Goal: Task Accomplishment & Management: Use online tool/utility

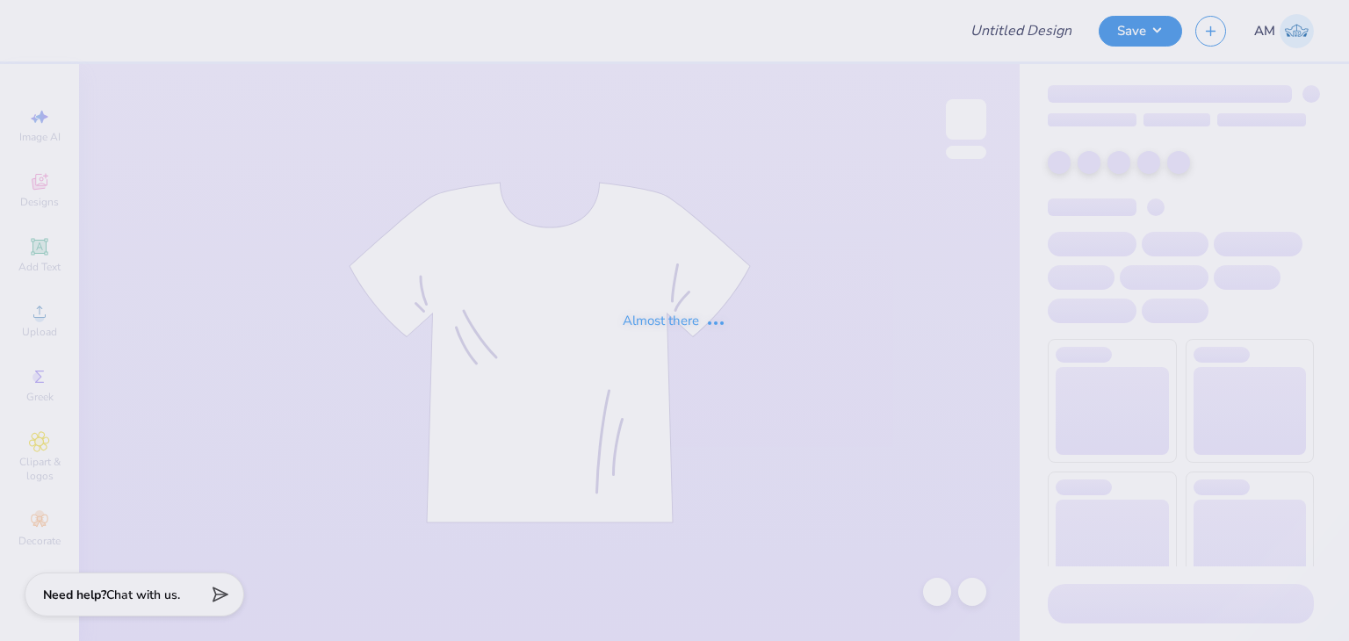
type input "[US_STATE][GEOGRAPHIC_DATA] : [PERSON_NAME]"
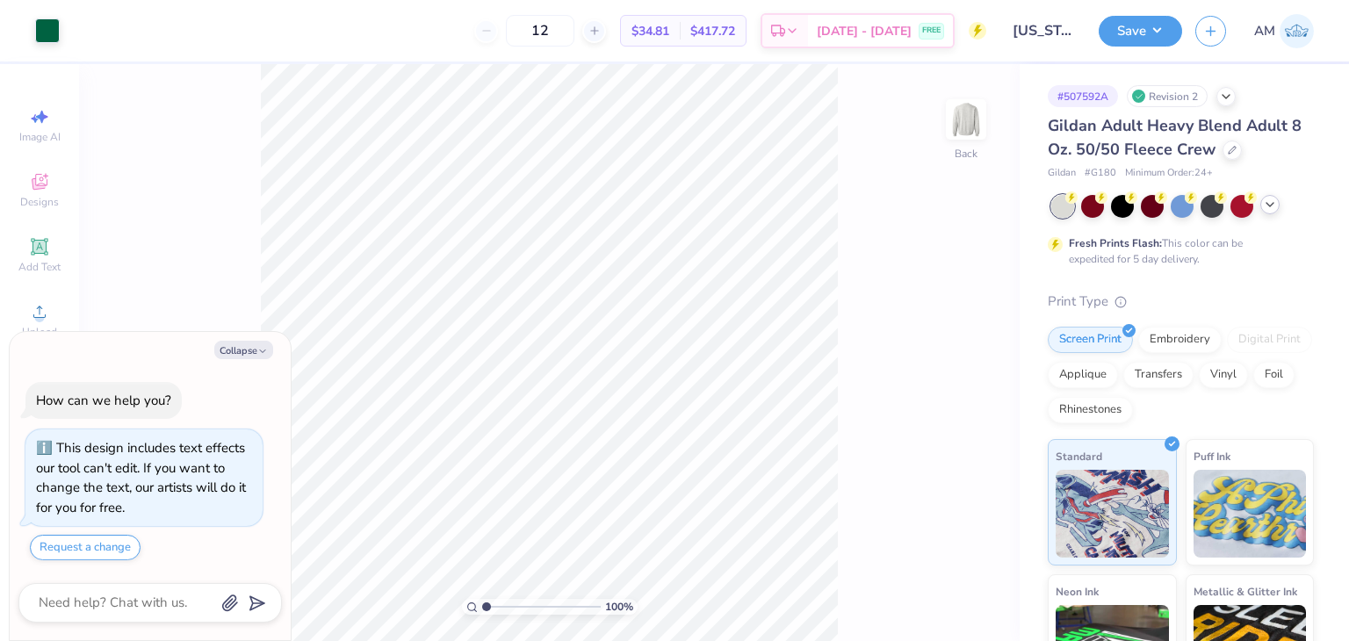
click at [1272, 208] on icon at bounding box center [1270, 205] width 14 height 14
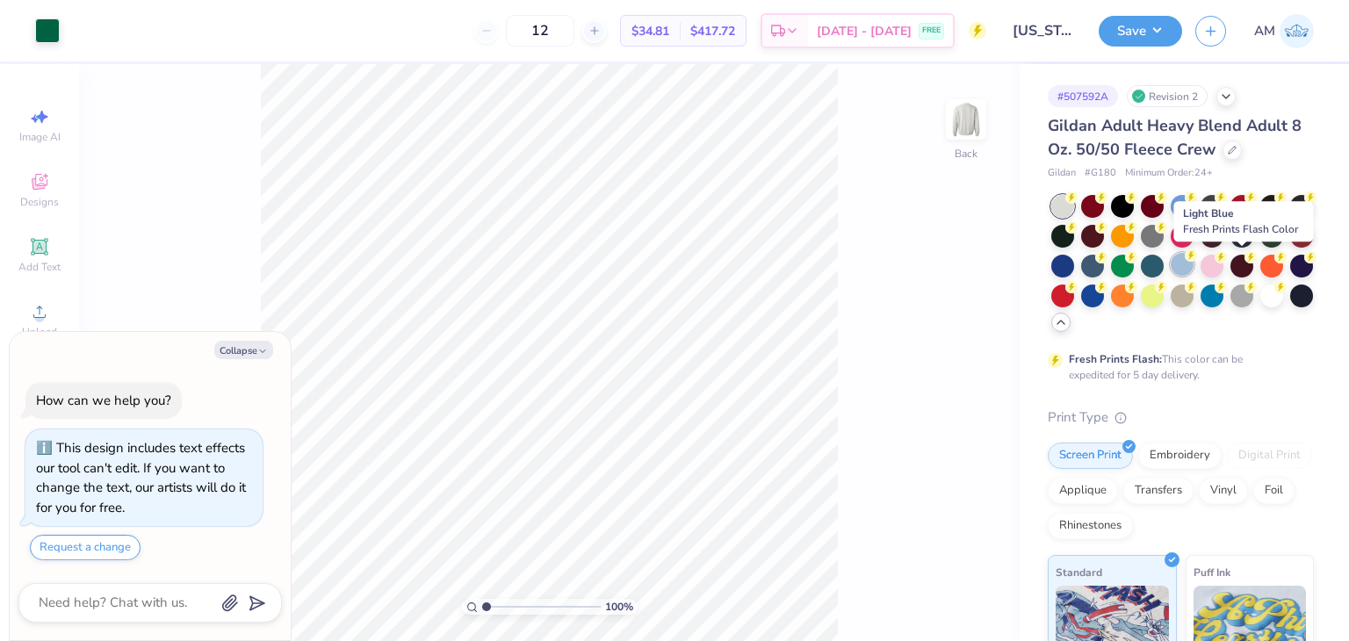
click at [1194, 268] on div at bounding box center [1182, 264] width 23 height 23
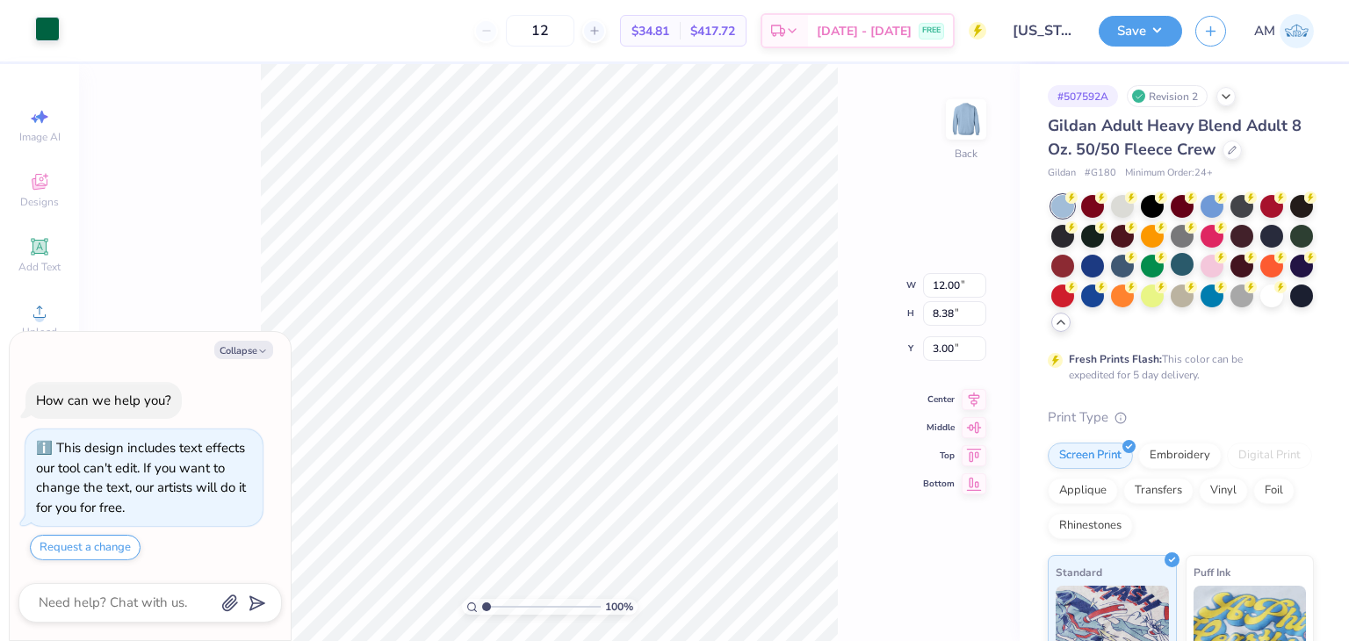
click at [50, 36] on div at bounding box center [47, 29] width 25 height 25
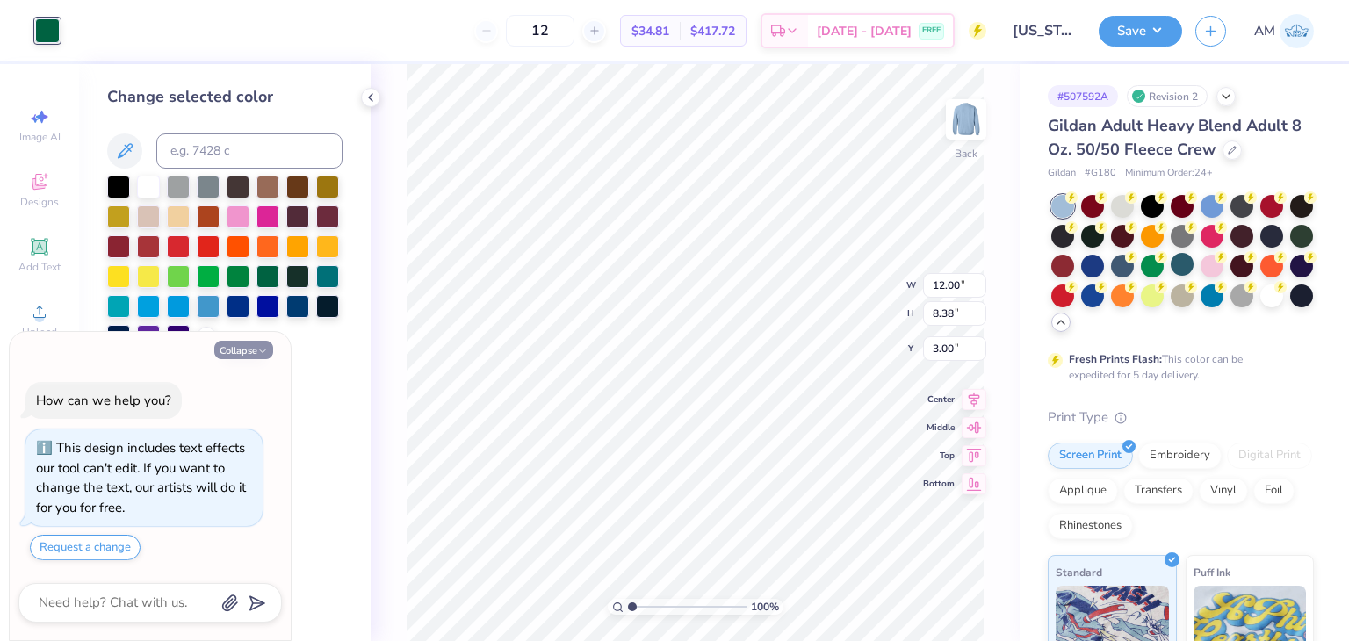
click at [241, 352] on button "Collapse" at bounding box center [243, 350] width 59 height 18
type textarea "x"
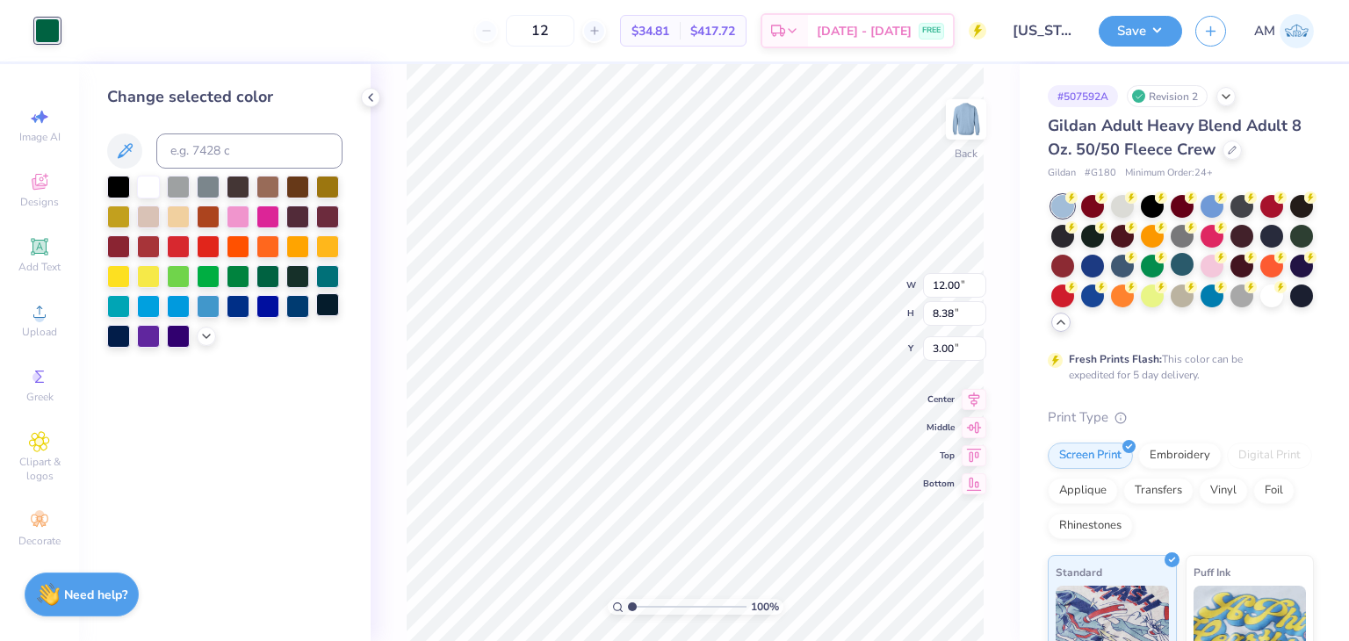
click at [333, 304] on div at bounding box center [327, 304] width 23 height 23
click at [304, 307] on div at bounding box center [297, 304] width 23 height 23
click at [372, 102] on icon at bounding box center [371, 97] width 14 height 14
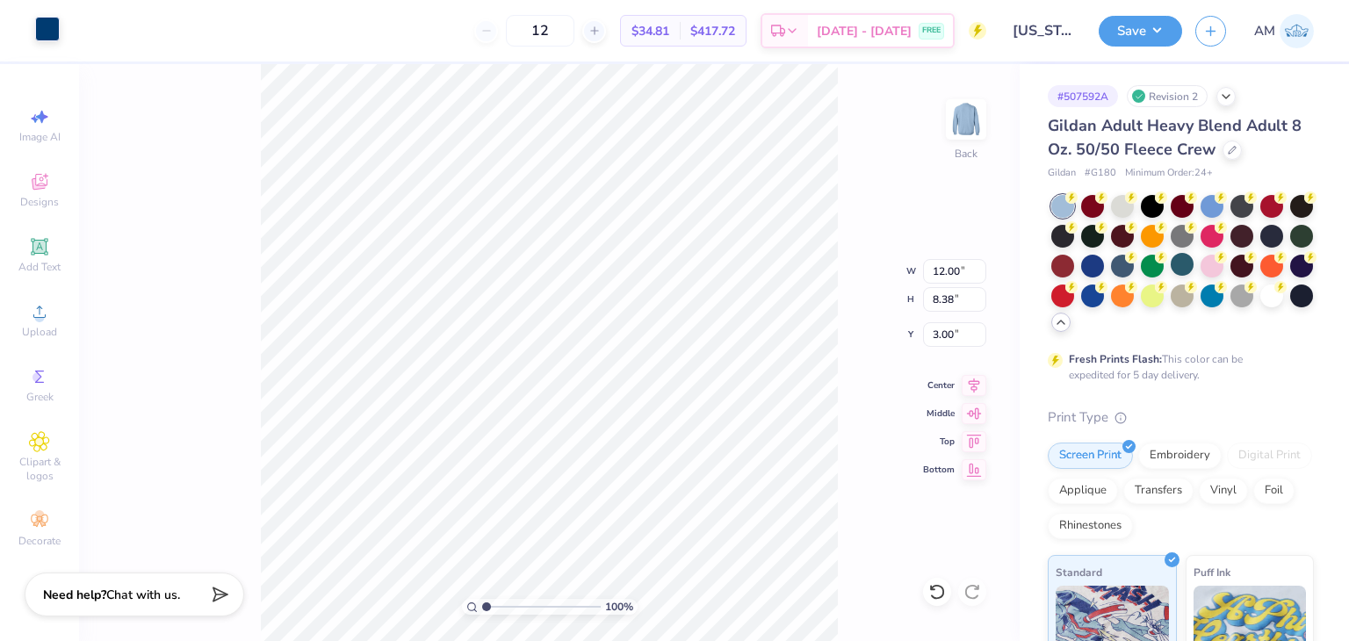
click at [40, 30] on div at bounding box center [47, 29] width 25 height 25
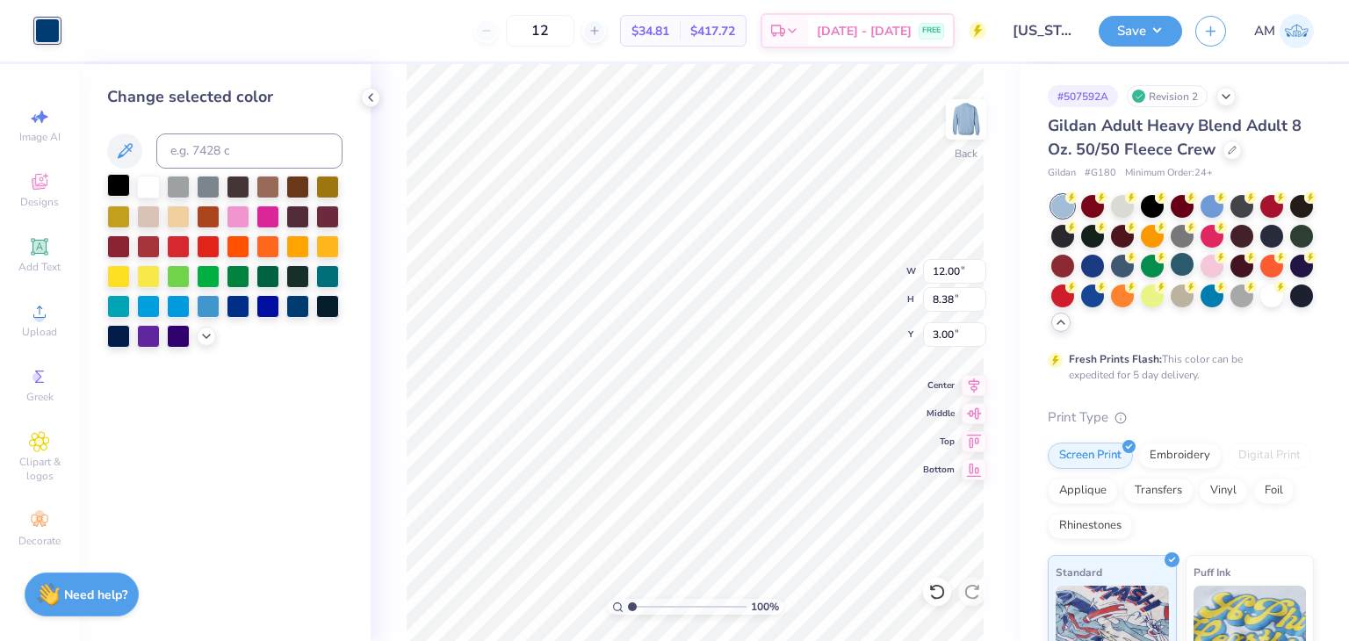
click at [123, 189] on div at bounding box center [118, 185] width 23 height 23
click at [376, 98] on icon at bounding box center [371, 97] width 14 height 14
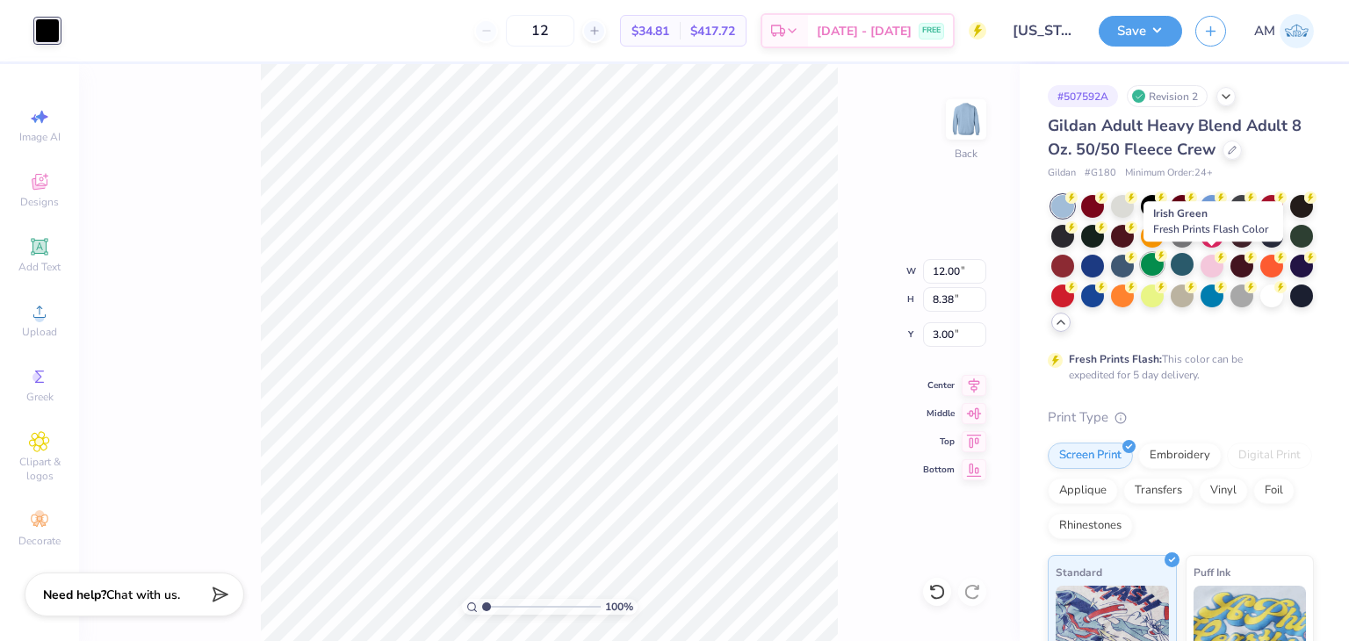
click at [1164, 268] on div at bounding box center [1152, 264] width 23 height 23
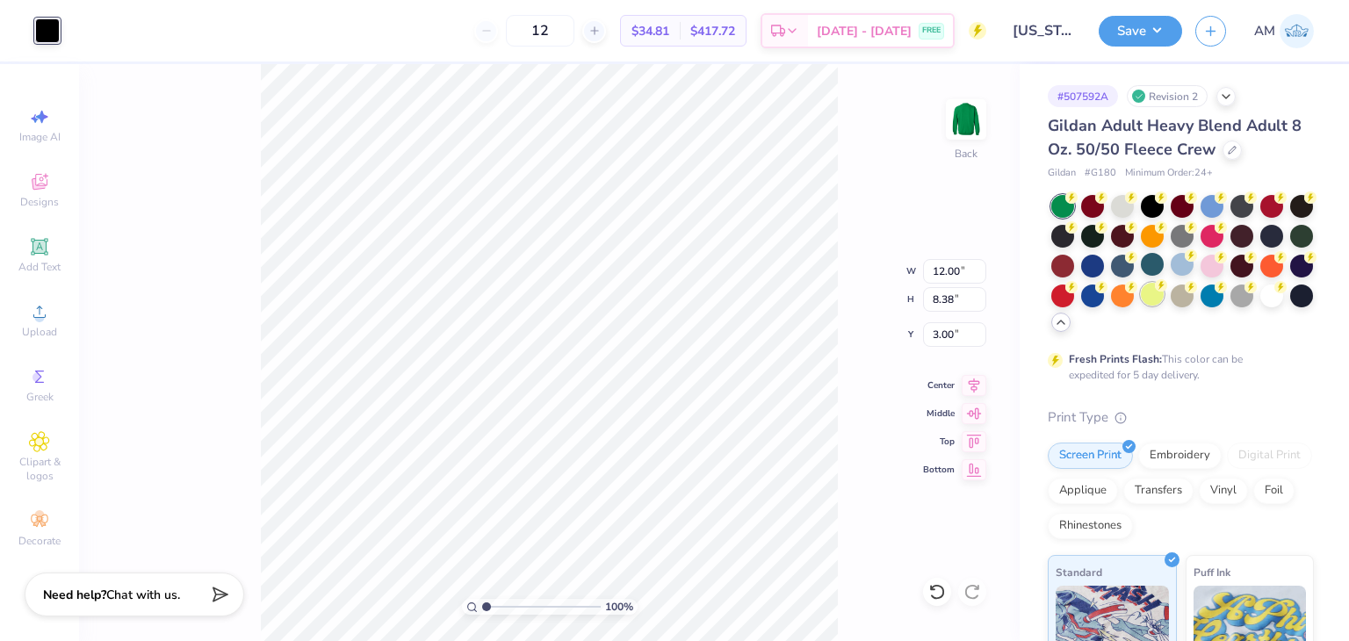
click at [1164, 300] on div at bounding box center [1152, 294] width 23 height 23
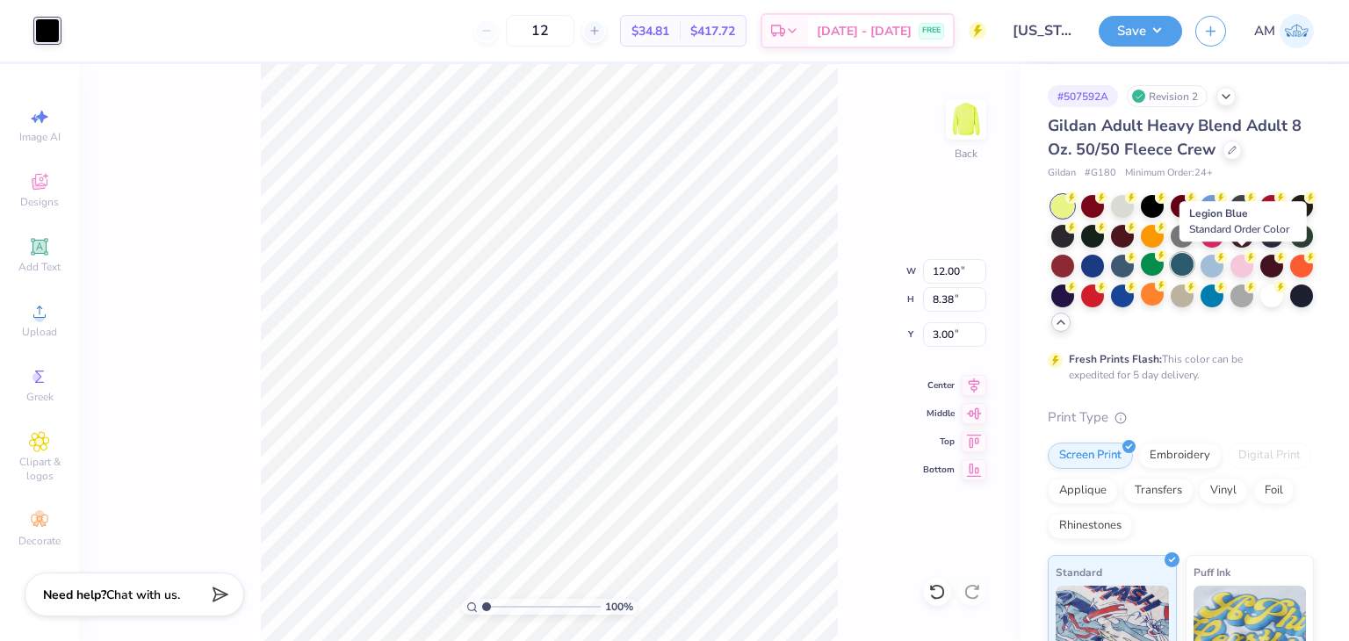
click at [1194, 267] on div at bounding box center [1182, 264] width 23 height 23
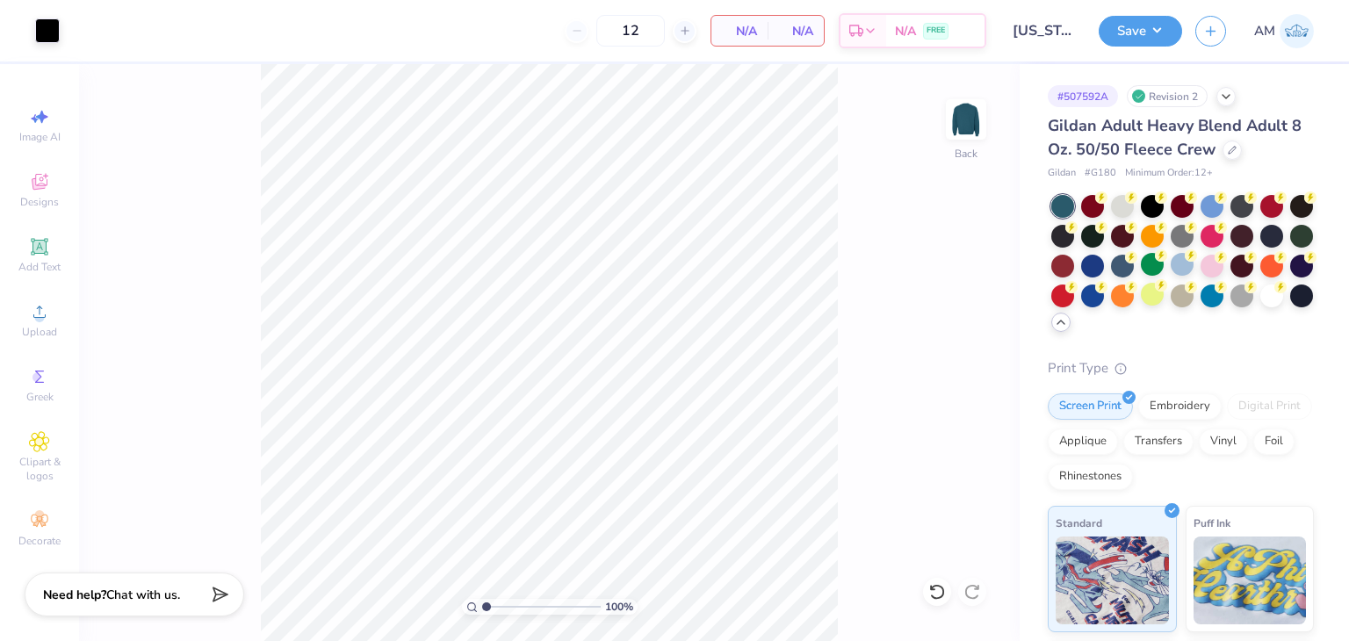
click at [1235, 157] on div "Gildan Adult Heavy Blend Adult 8 Oz. 50/50 Fleece Crew" at bounding box center [1181, 137] width 266 height 47
click at [1228, 152] on icon at bounding box center [1232, 148] width 9 height 9
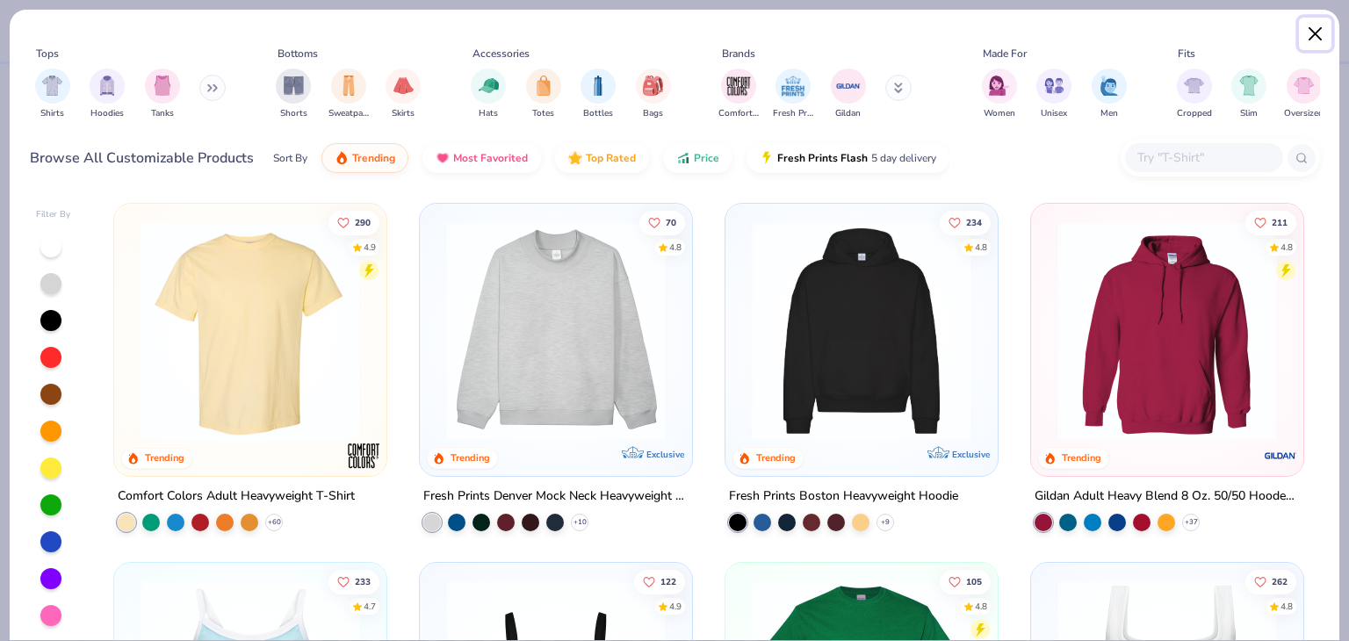
click at [1321, 36] on button "Close" at bounding box center [1315, 34] width 33 height 33
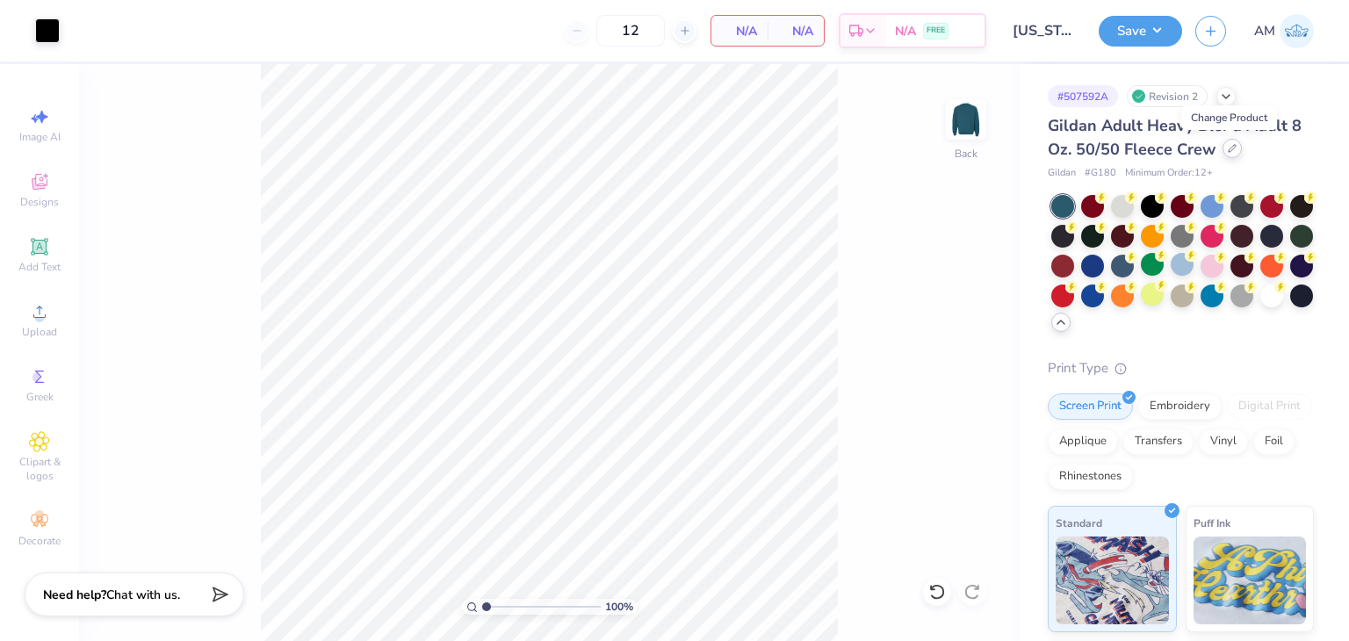
click at [1228, 144] on icon at bounding box center [1232, 148] width 9 height 9
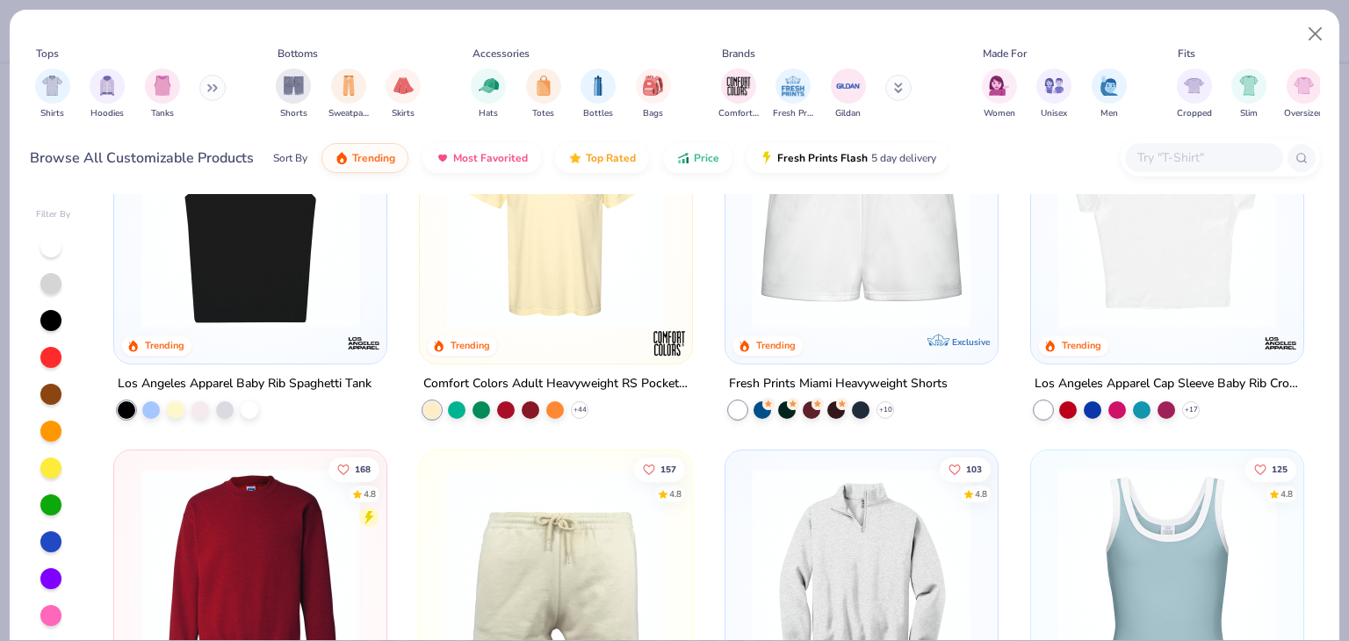
scroll to position [1405, 0]
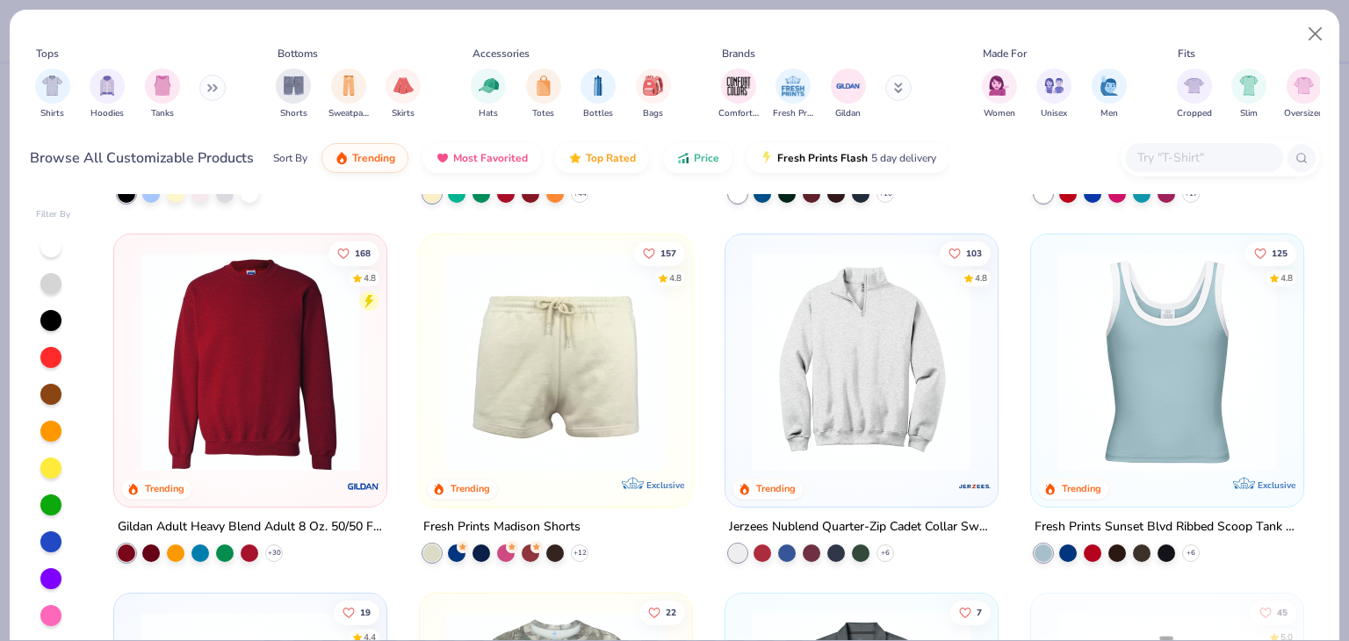
click at [1138, 161] on input "text" at bounding box center [1203, 158] width 135 height 20
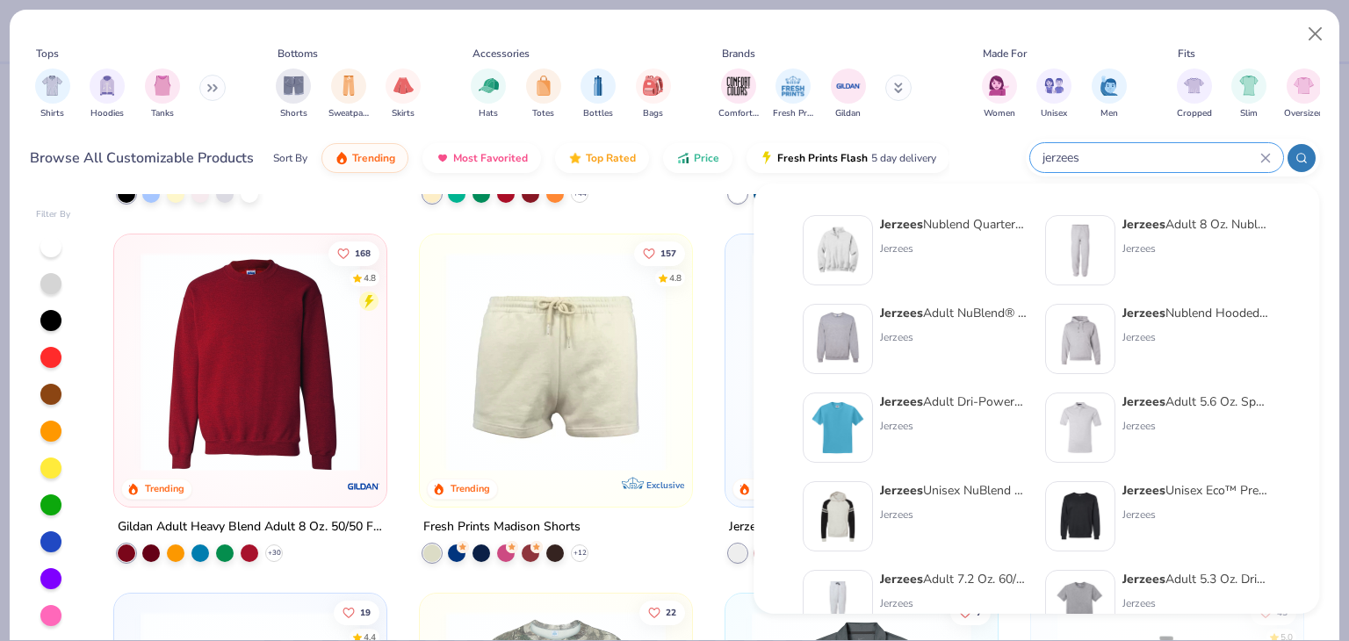
type input "jerzees"
click at [956, 320] on div "Jerzees Adult NuBlend® Fleece Crew" at bounding box center [954, 313] width 148 height 18
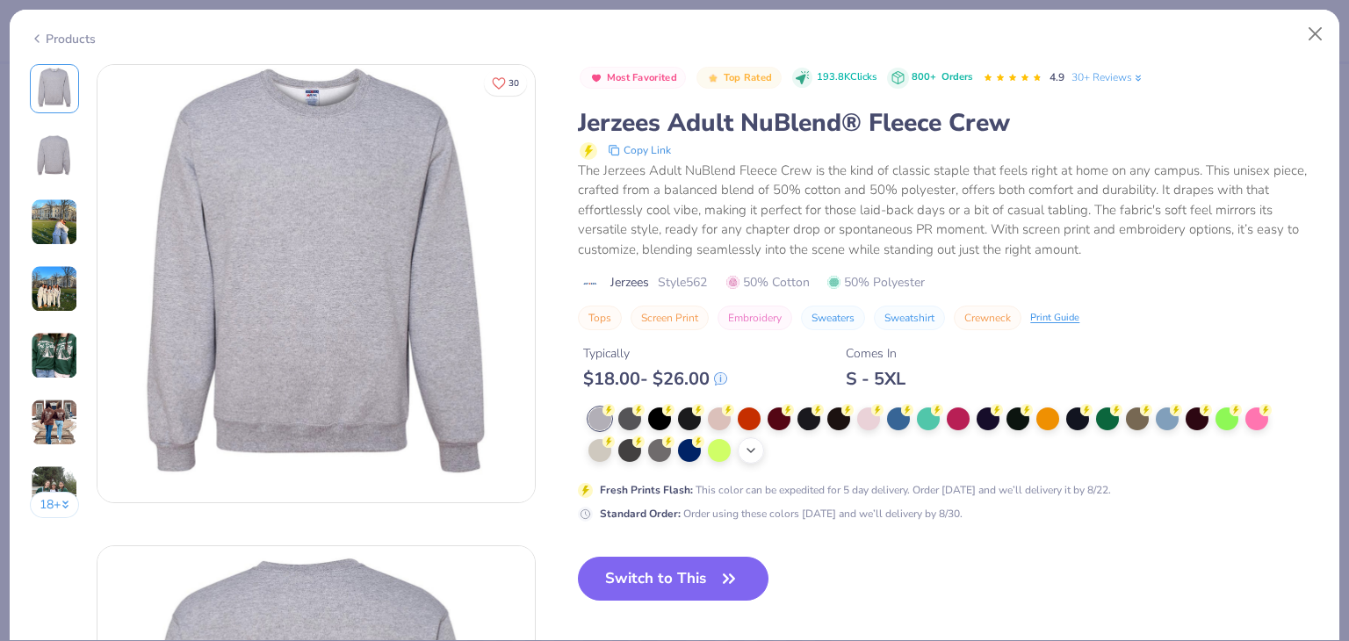
click at [756, 458] on div "+ 10" at bounding box center [751, 450] width 26 height 26
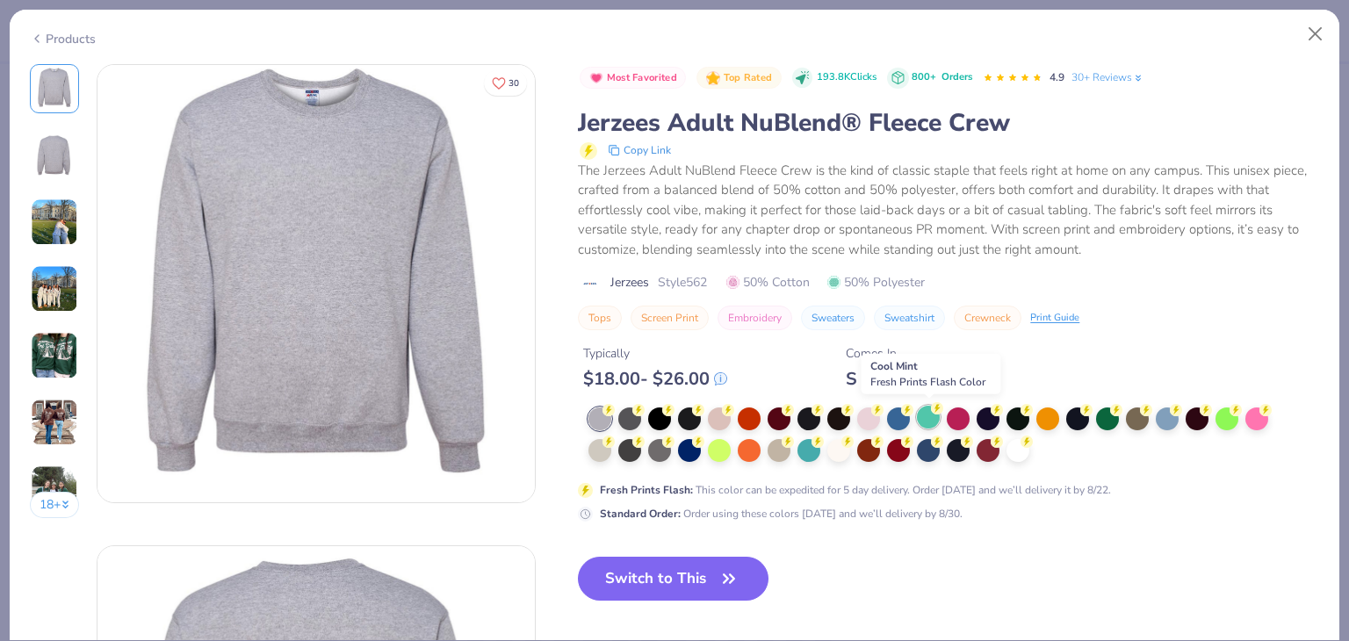
click at [929, 415] on div at bounding box center [928, 417] width 23 height 23
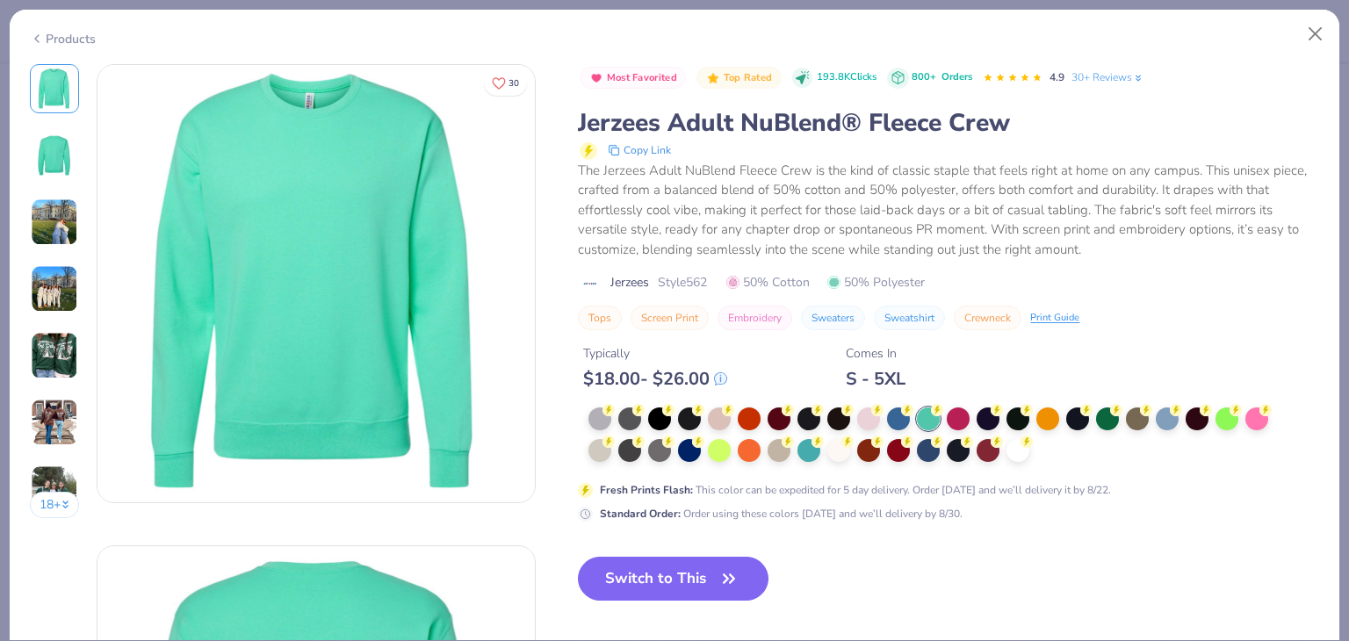
click at [42, 42] on icon at bounding box center [37, 38] width 14 height 21
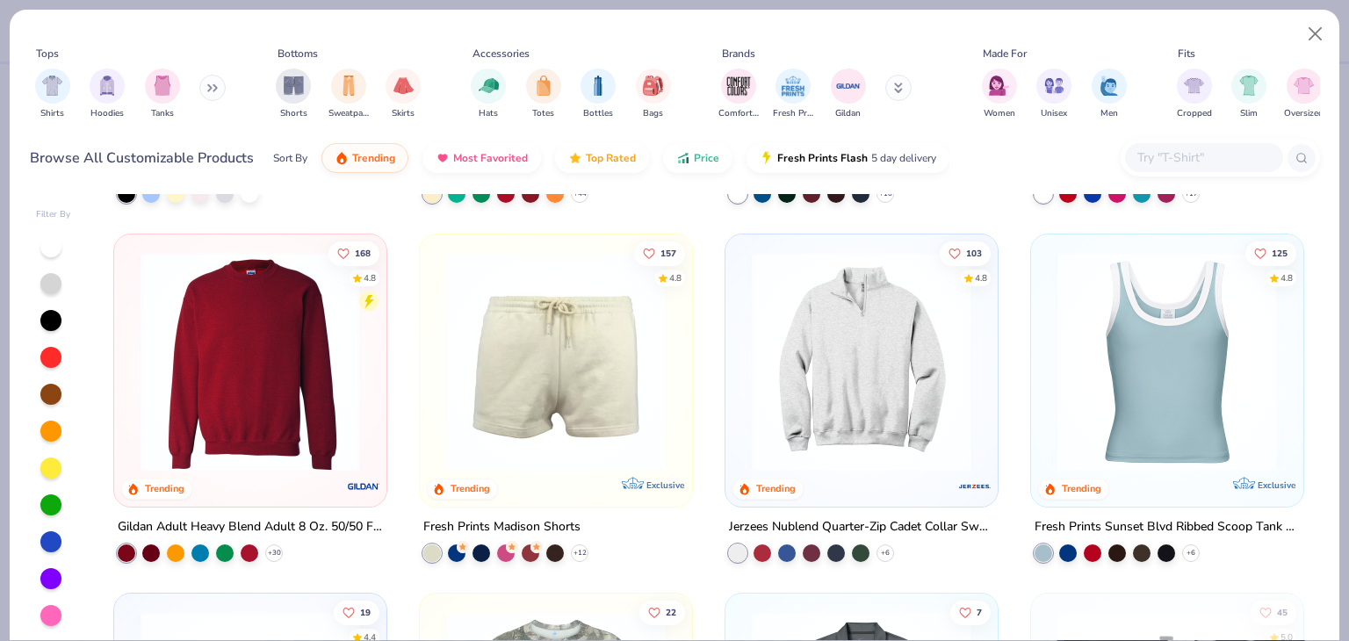
click at [1194, 159] on input "text" at bounding box center [1203, 158] width 135 height 20
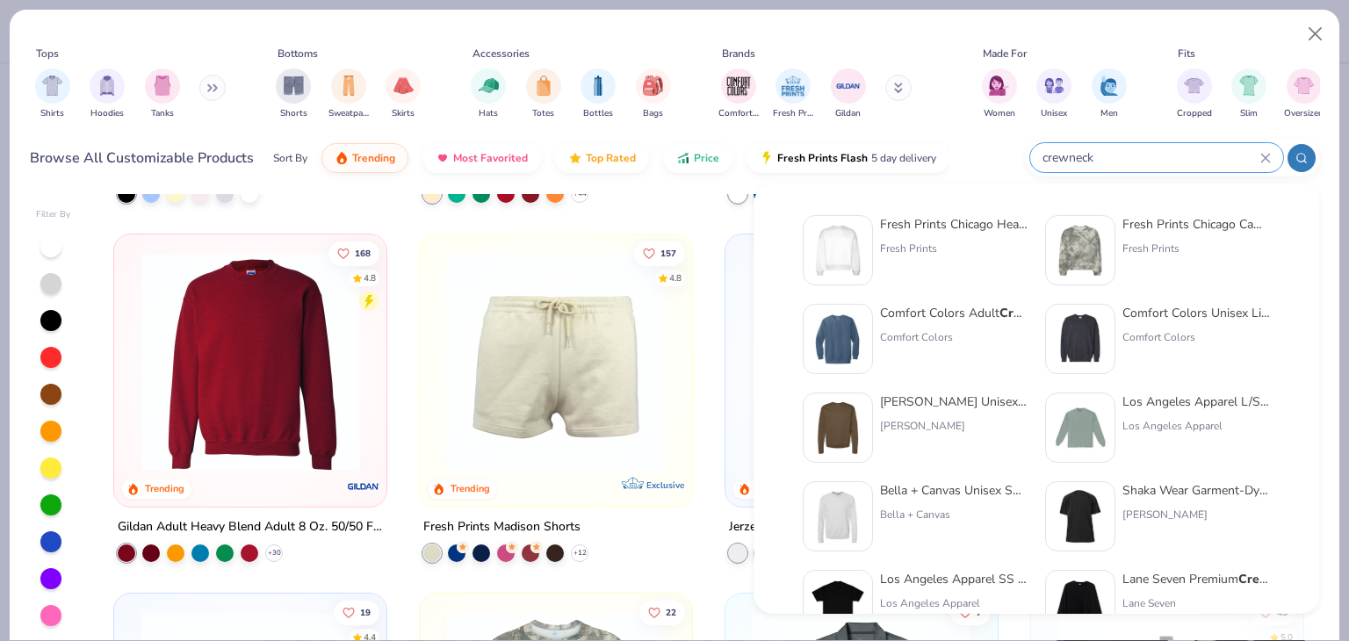
type input "crewneck"
click at [920, 403] on div "[PERSON_NAME] Unisex 7.8 Oz. Ecosmart 50/50 Crewneck Sweatshirt" at bounding box center [954, 402] width 148 height 18
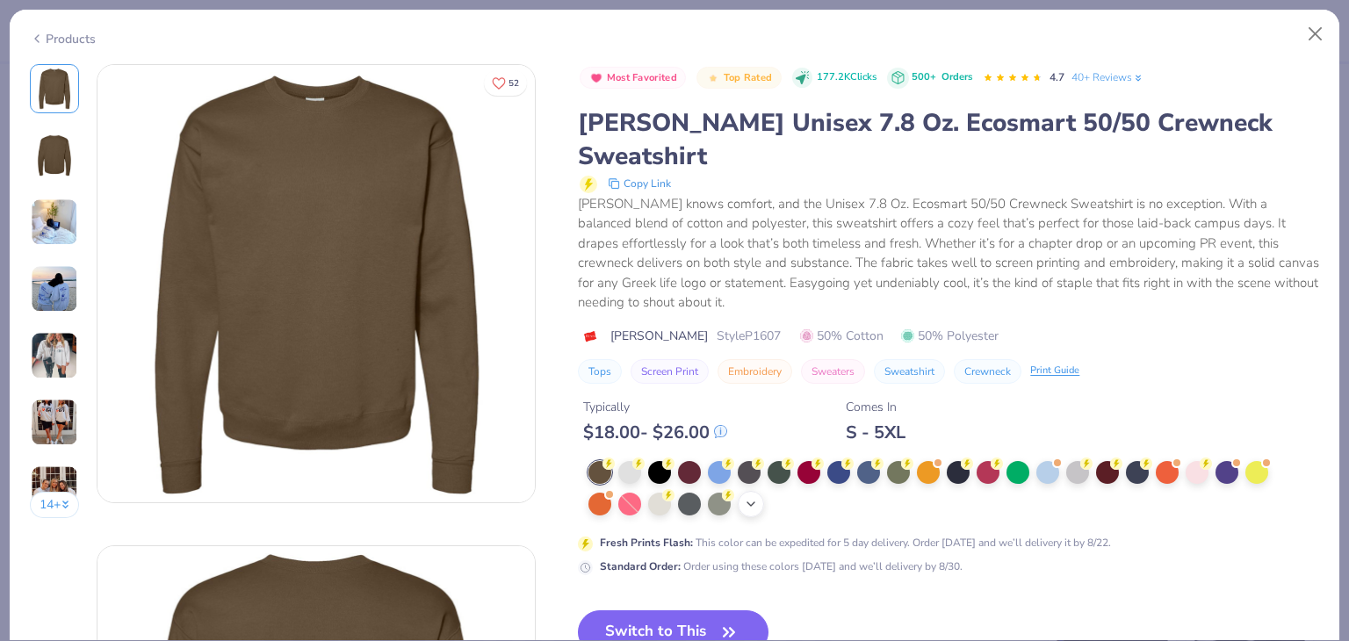
click at [751, 497] on icon at bounding box center [751, 504] width 14 height 14
click at [1323, 37] on button "Close" at bounding box center [1315, 34] width 33 height 33
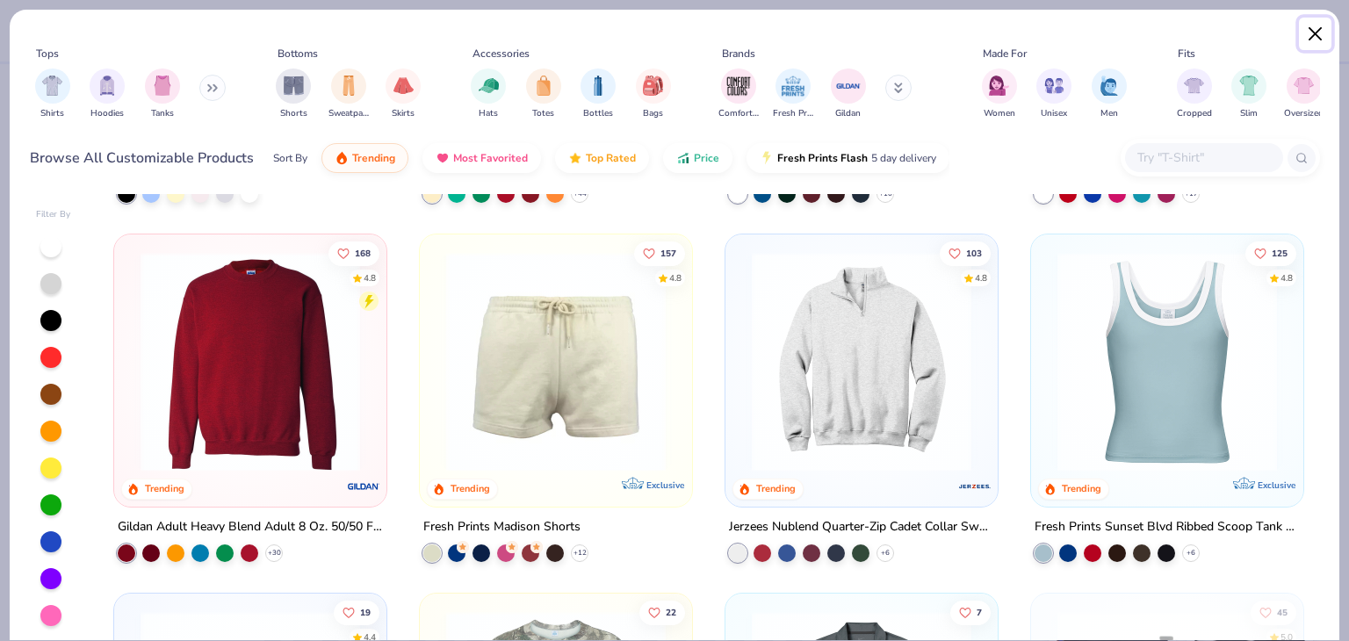
click at [1312, 32] on button "Close" at bounding box center [1315, 34] width 33 height 33
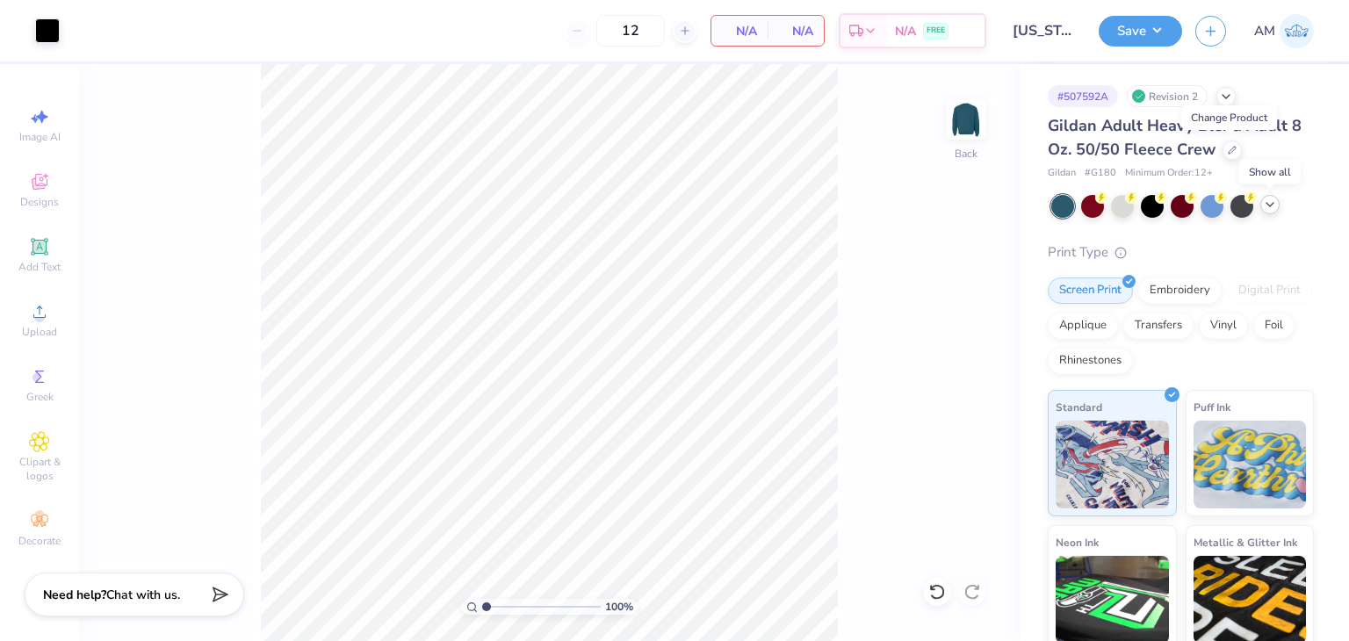
click at [1273, 204] on icon at bounding box center [1270, 205] width 14 height 14
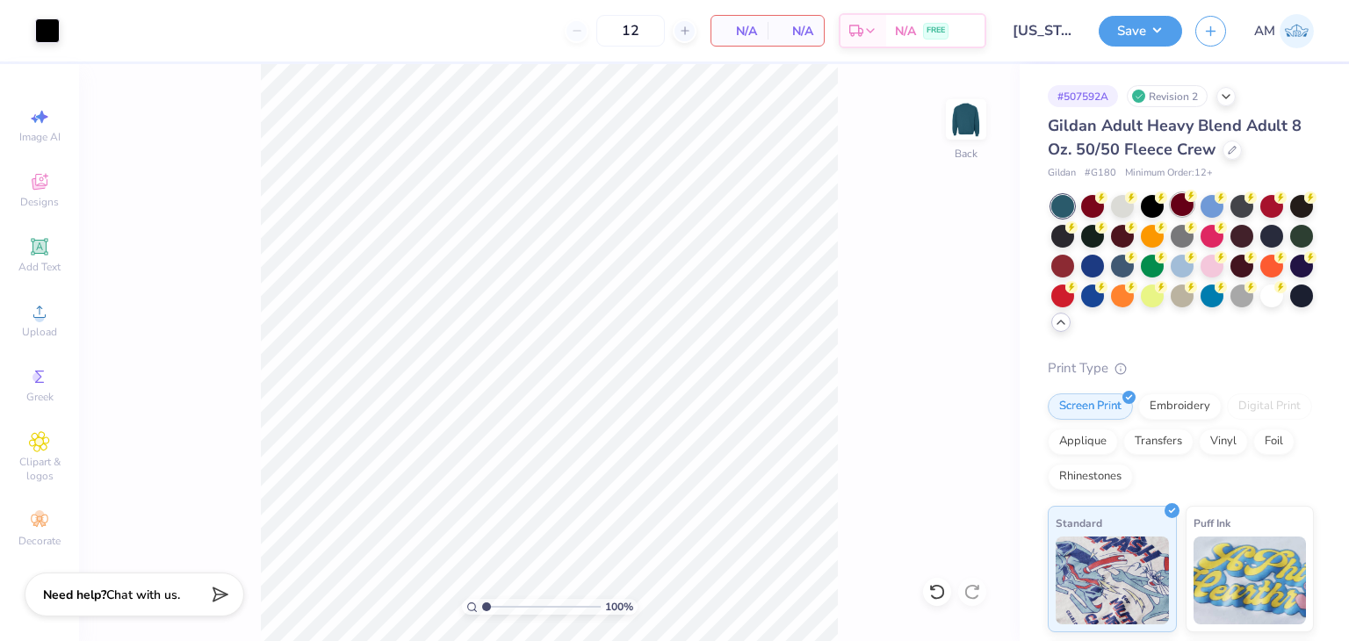
click at [1183, 204] on div at bounding box center [1182, 204] width 23 height 23
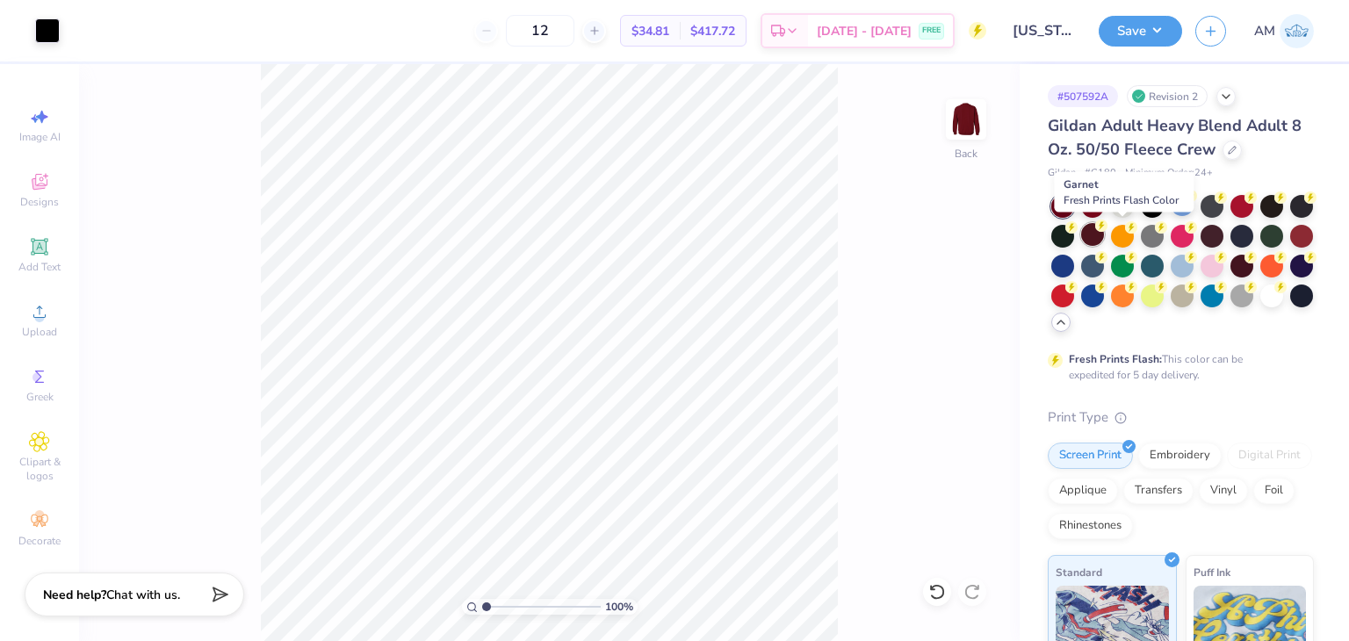
click at [1104, 239] on div at bounding box center [1092, 234] width 23 height 23
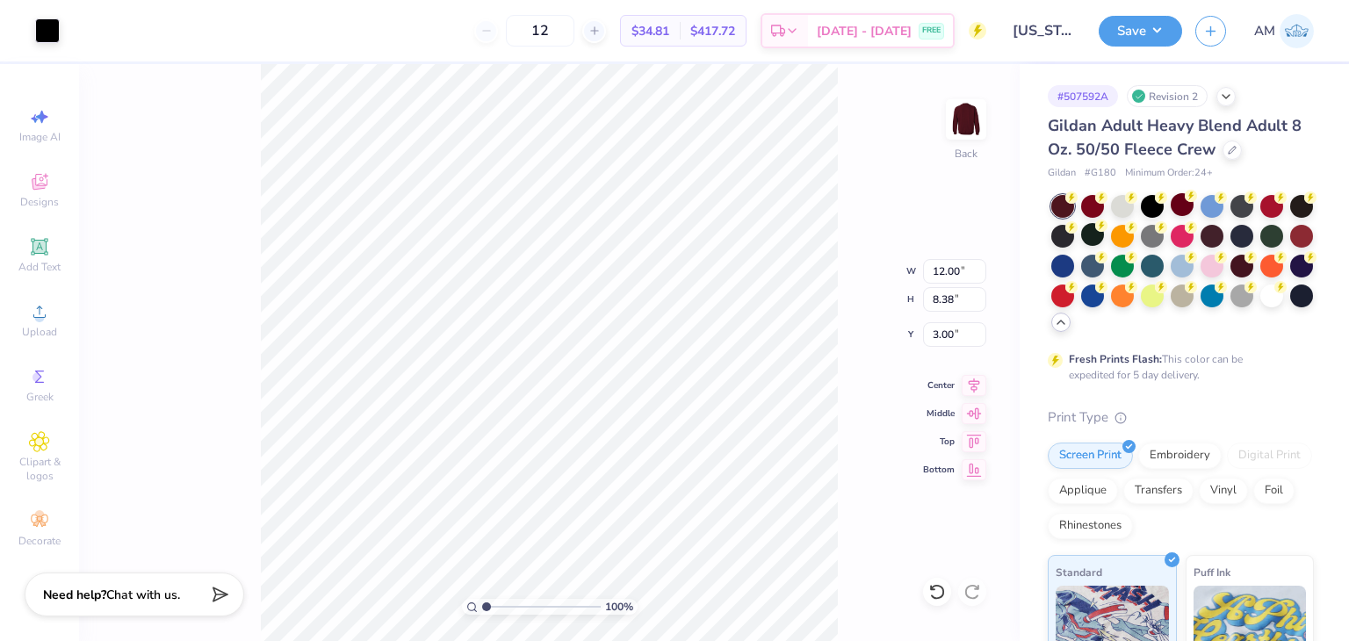
type input "11.35"
type input "7.92"
click at [42, 25] on div at bounding box center [47, 29] width 25 height 25
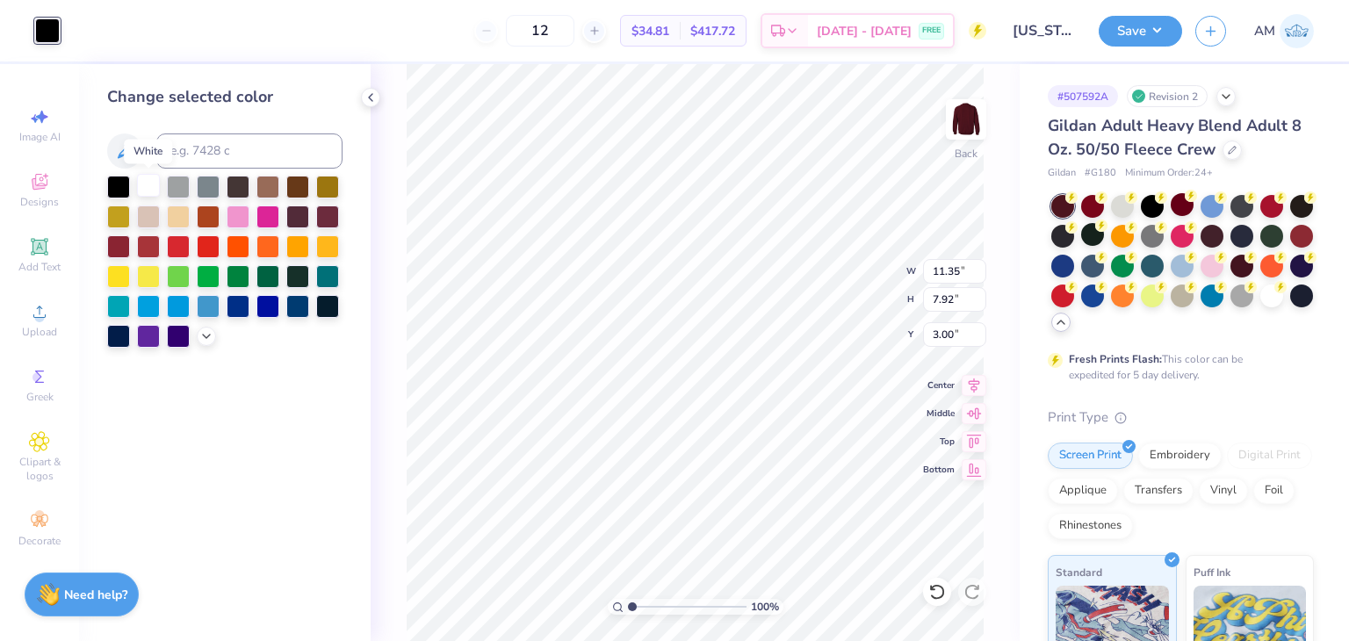
click at [153, 190] on div at bounding box center [148, 185] width 23 height 23
click at [119, 185] on div at bounding box center [118, 185] width 23 height 23
click at [331, 216] on div at bounding box center [327, 215] width 23 height 23
click at [148, 243] on div at bounding box center [148, 245] width 23 height 23
click at [259, 245] on div at bounding box center [267, 245] width 23 height 23
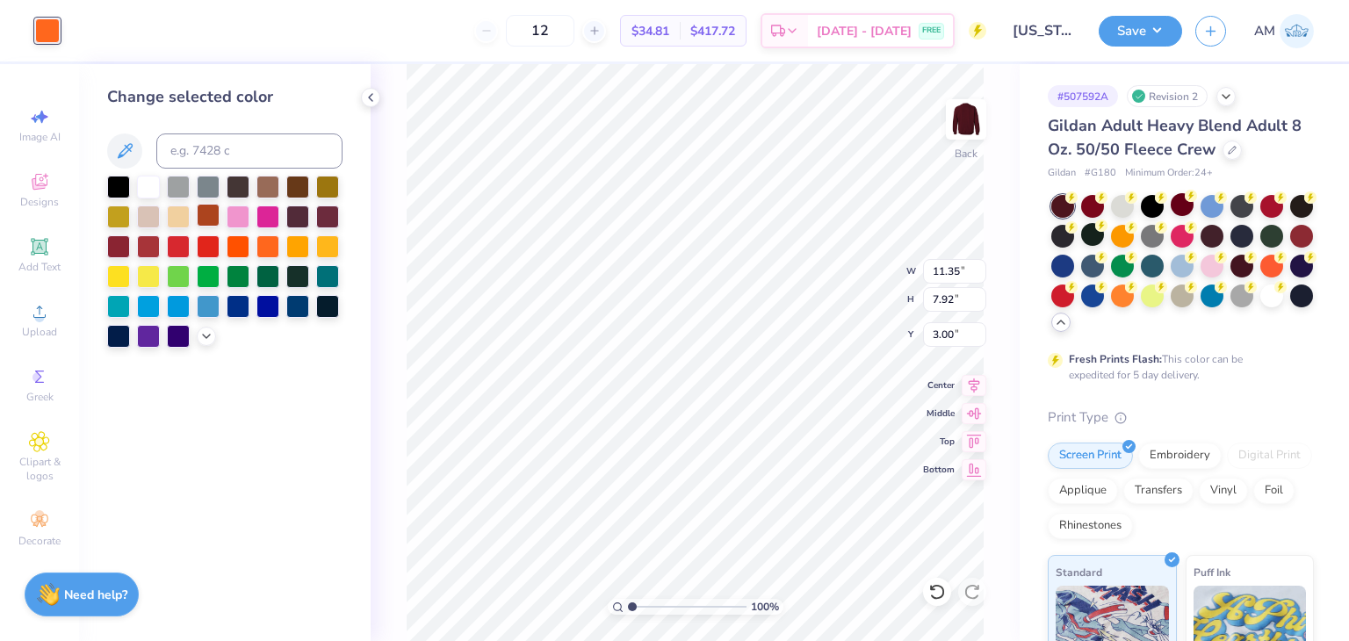
click at [207, 216] on div at bounding box center [208, 215] width 23 height 23
click at [115, 193] on div at bounding box center [118, 185] width 23 height 23
click at [372, 100] on polyline at bounding box center [371, 97] width 4 height 7
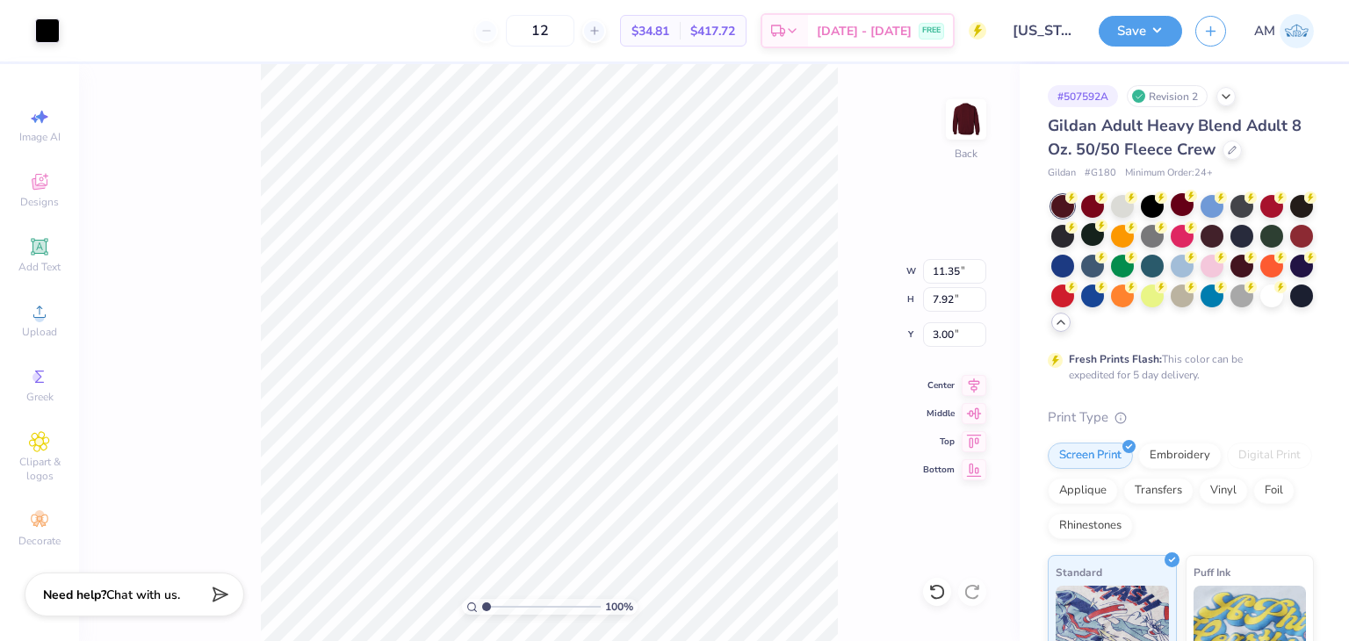
click at [65, 25] on div "Art colors 12 $34.81 Per Item $417.72 Total Est. Delivery [DATE] - [DATE] FREE …" at bounding box center [674, 30] width 1349 height 61
click at [47, 22] on div at bounding box center [47, 29] width 25 height 25
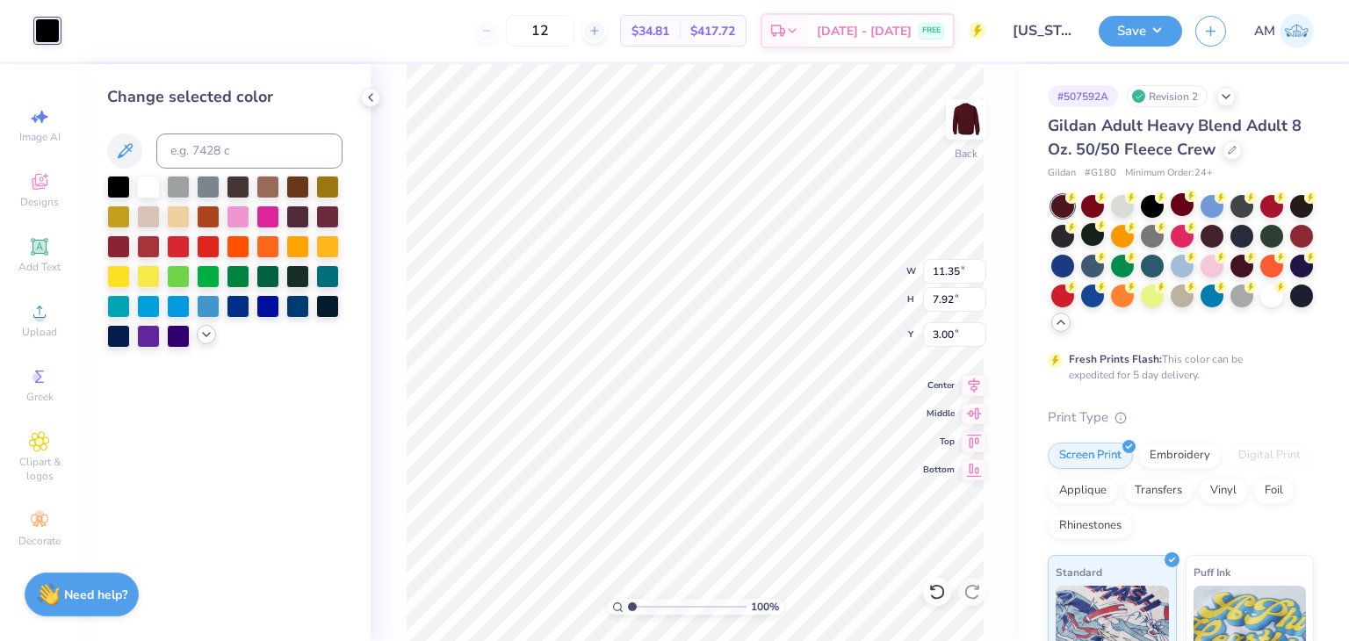
click at [197, 336] on div at bounding box center [224, 262] width 235 height 172
click at [201, 336] on icon at bounding box center [206, 335] width 14 height 14
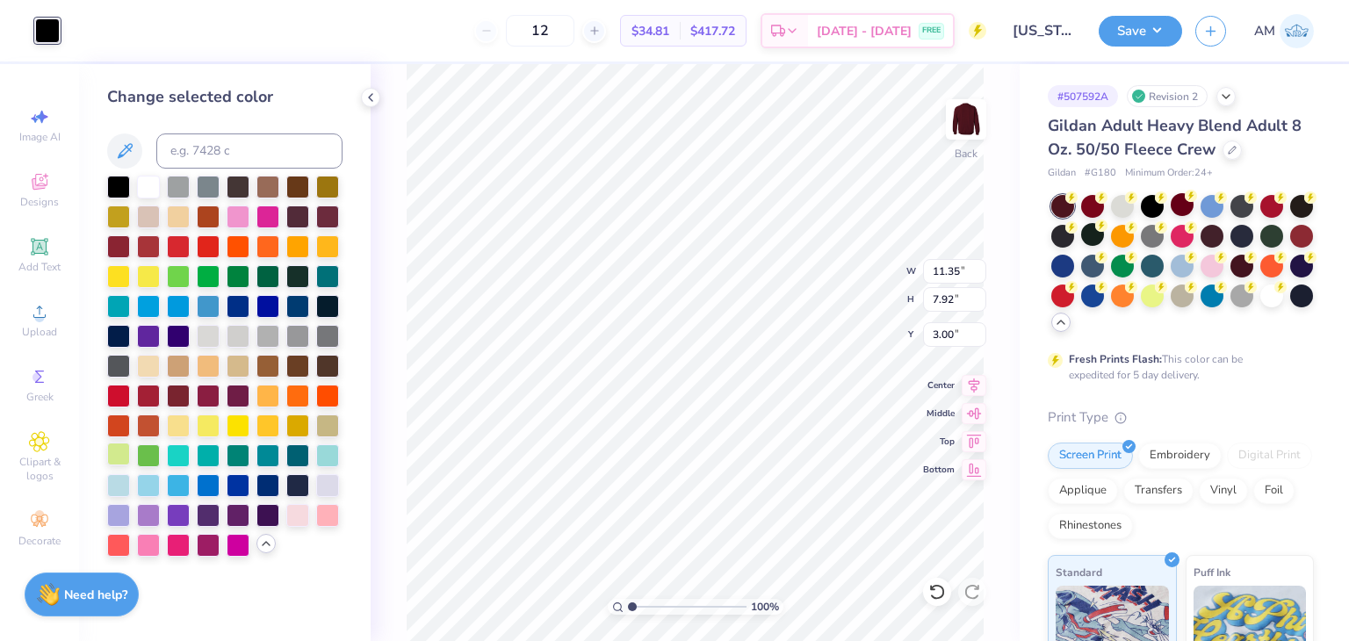
click at [119, 457] on div at bounding box center [118, 454] width 23 height 23
click at [372, 100] on polyline at bounding box center [371, 97] width 4 height 7
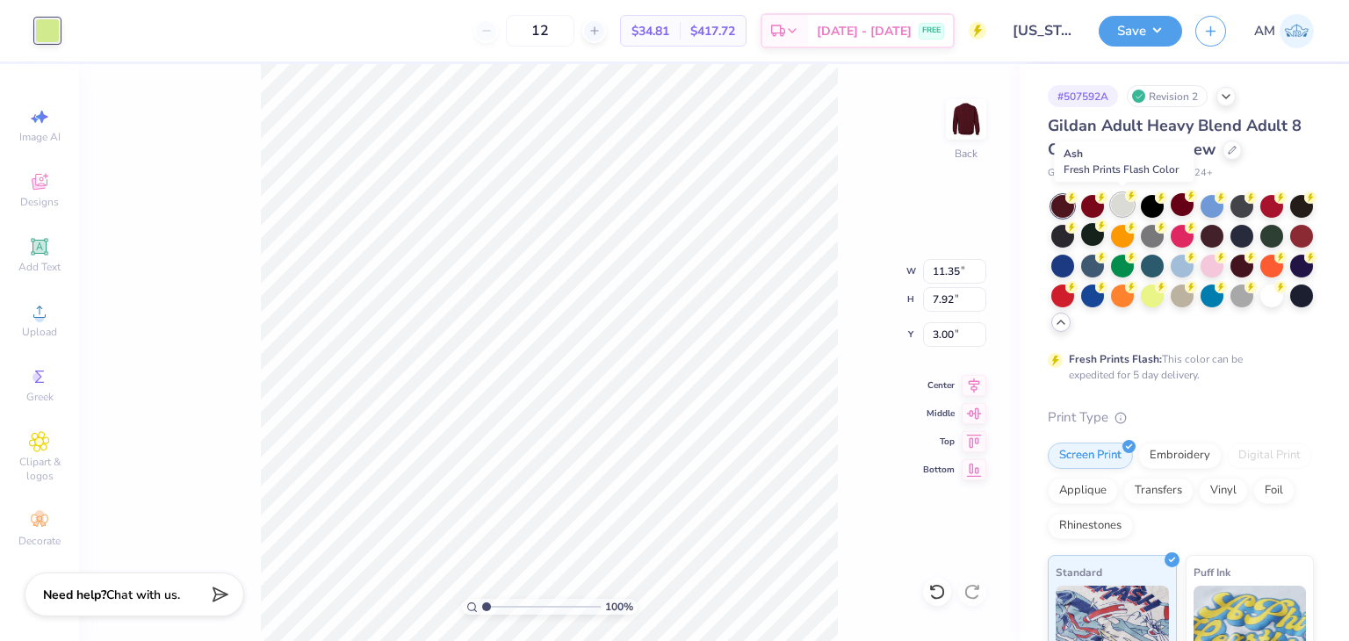
click at [1124, 206] on div at bounding box center [1122, 204] width 23 height 23
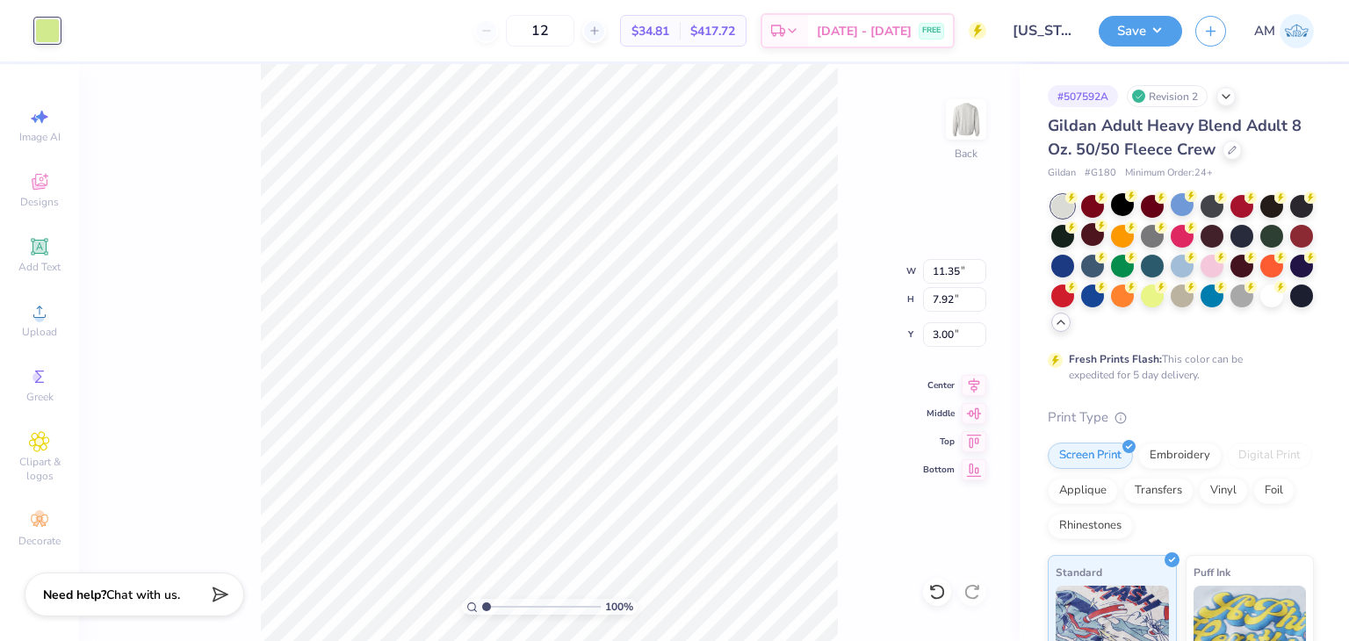
click at [58, 32] on div at bounding box center [47, 30] width 25 height 25
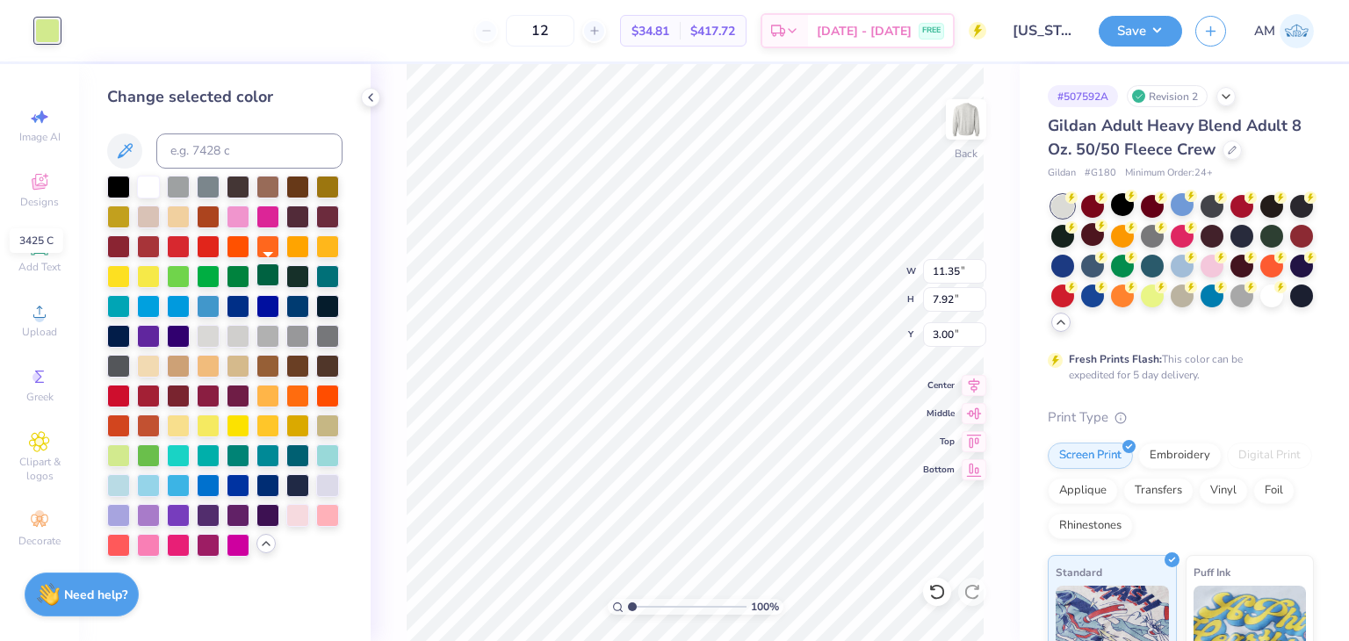
click at [264, 283] on div at bounding box center [267, 275] width 23 height 23
click at [368, 95] on icon at bounding box center [371, 97] width 14 height 14
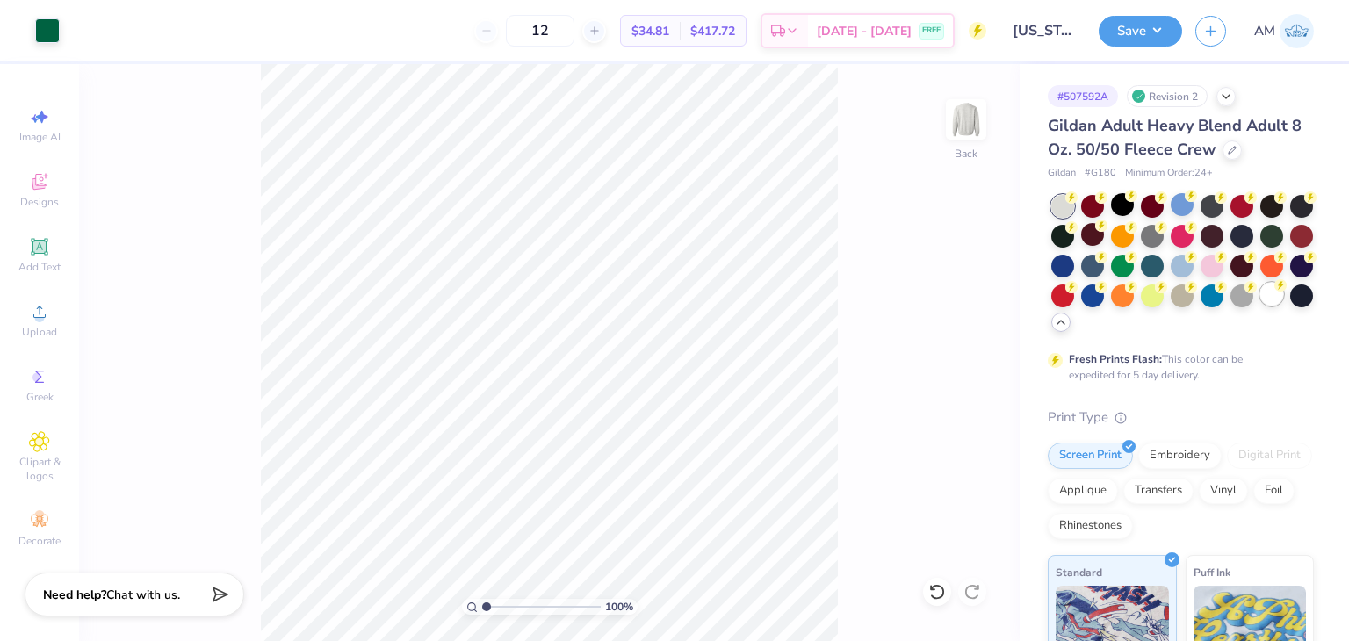
click at [1260, 306] on div at bounding box center [1271, 294] width 23 height 23
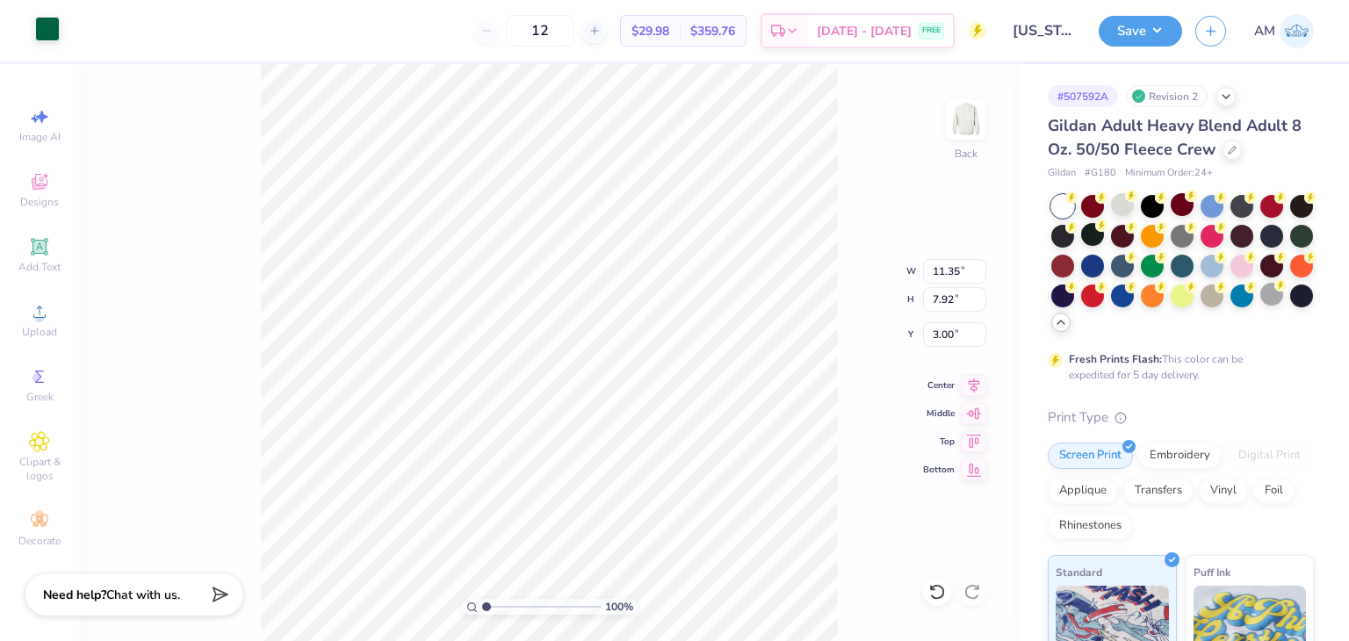
click at [43, 29] on div at bounding box center [47, 29] width 25 height 25
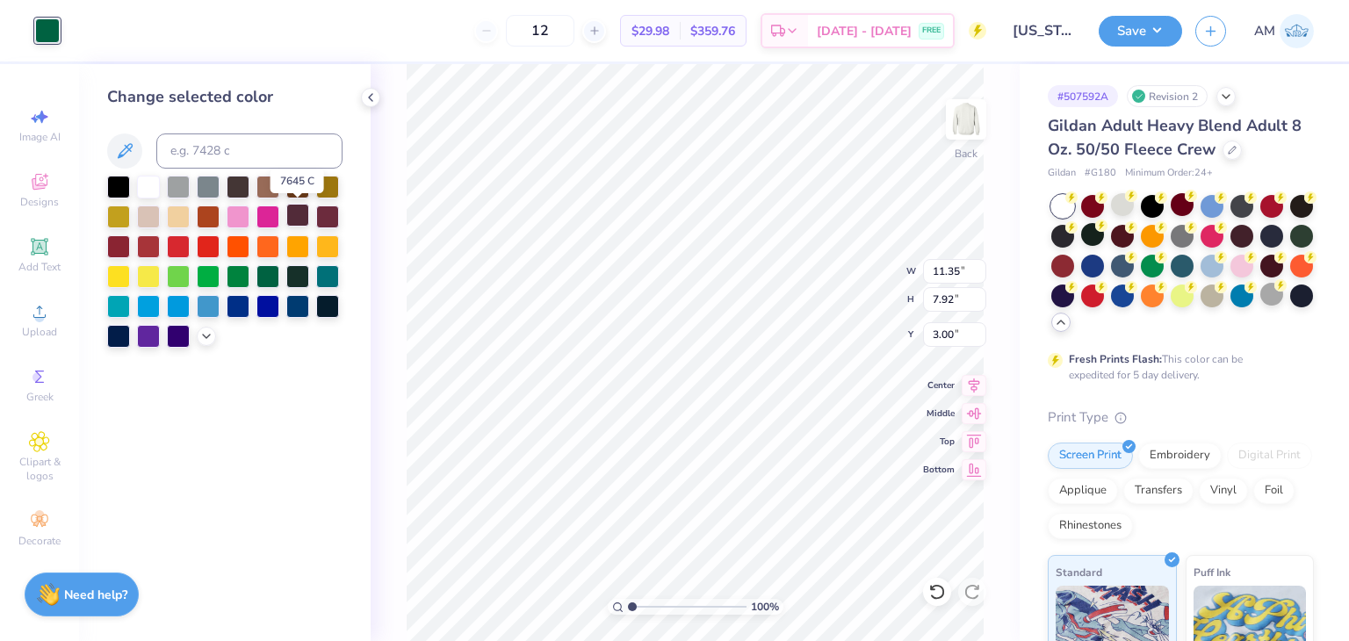
click at [292, 212] on div at bounding box center [297, 215] width 23 height 23
click at [369, 99] on icon at bounding box center [371, 97] width 14 height 14
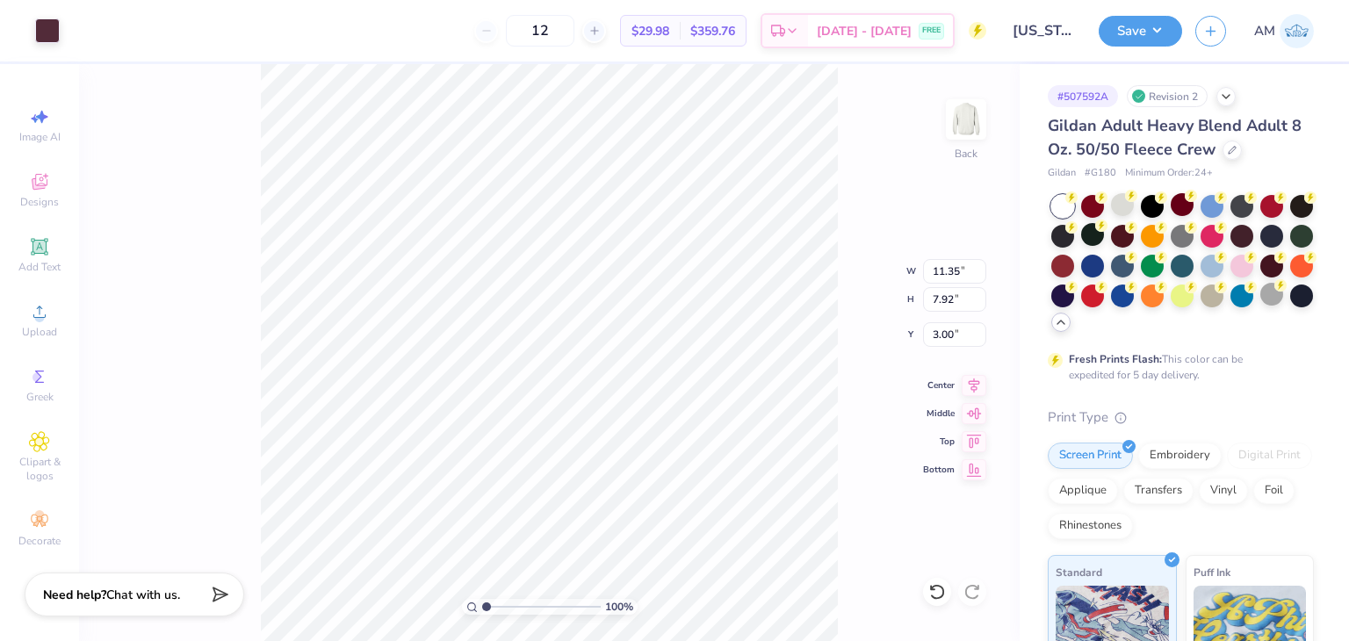
click at [60, 50] on div "Art colors 12 $29.98 Per Item $359.76 Total Est. Delivery [DATE] - [DATE] FREE …" at bounding box center [674, 30] width 1349 height 61
click at [50, 40] on div at bounding box center [47, 29] width 25 height 25
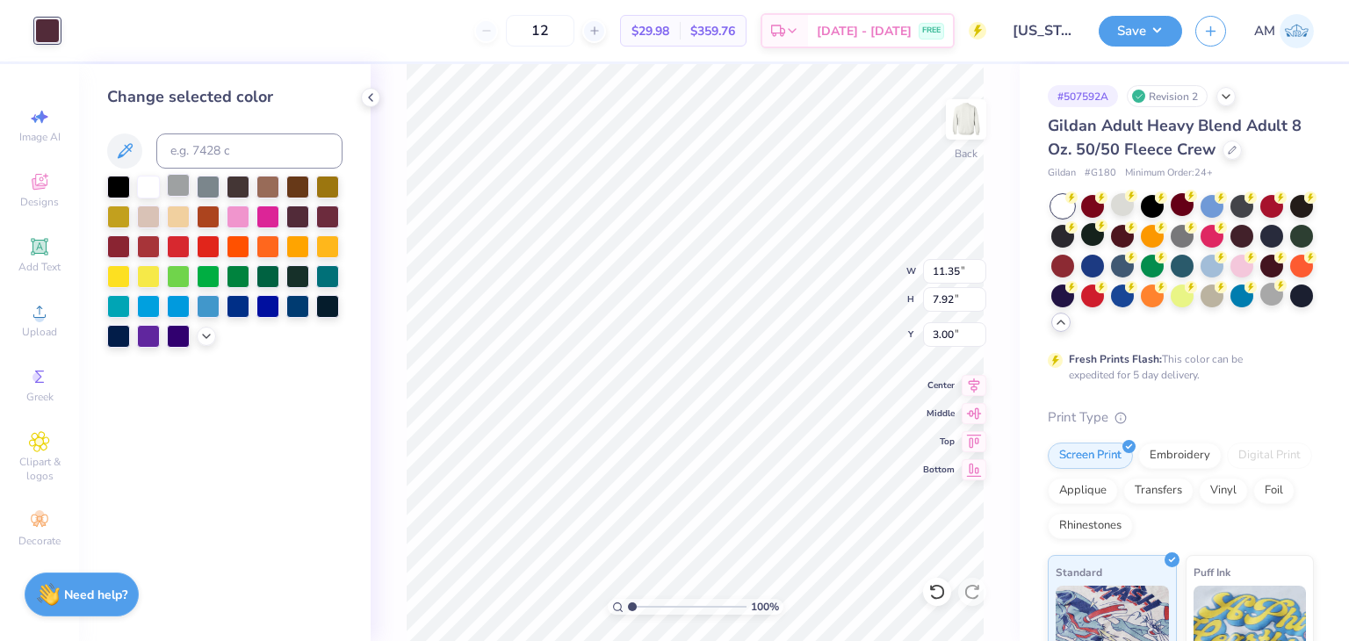
click at [177, 183] on div at bounding box center [178, 185] width 23 height 23
click at [1152, 197] on div at bounding box center [1152, 204] width 23 height 23
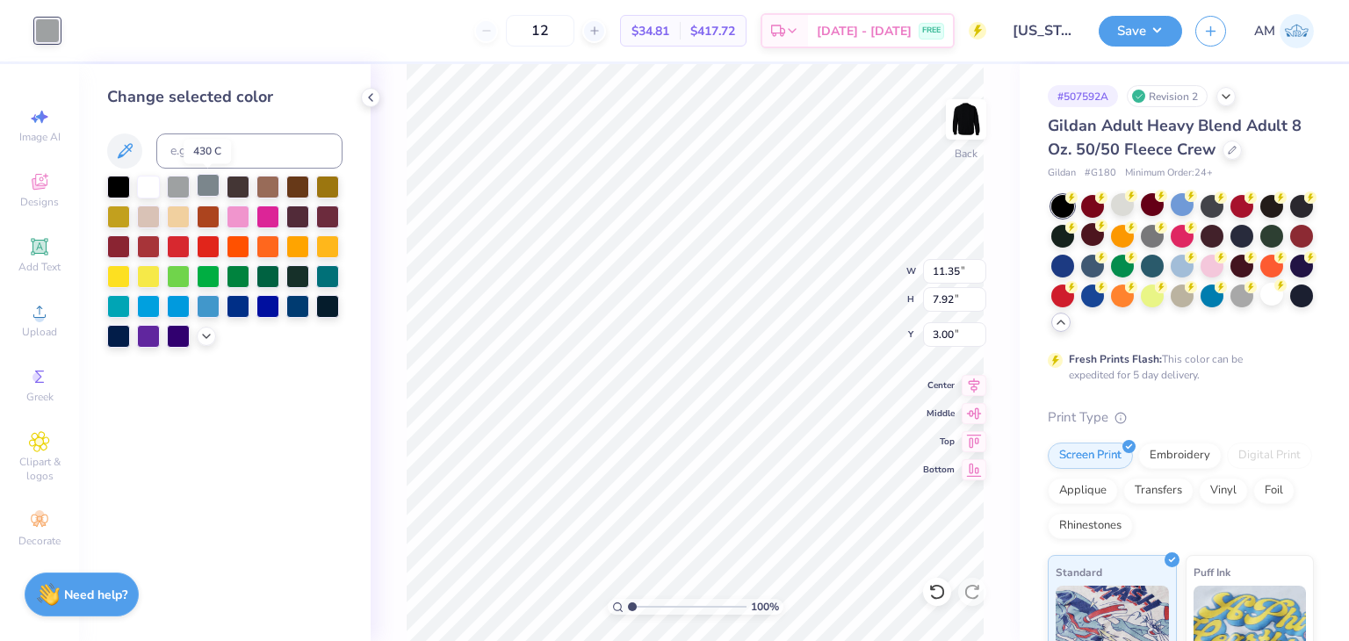
click at [208, 189] on div at bounding box center [208, 185] width 23 height 23
click at [365, 103] on icon at bounding box center [371, 97] width 14 height 14
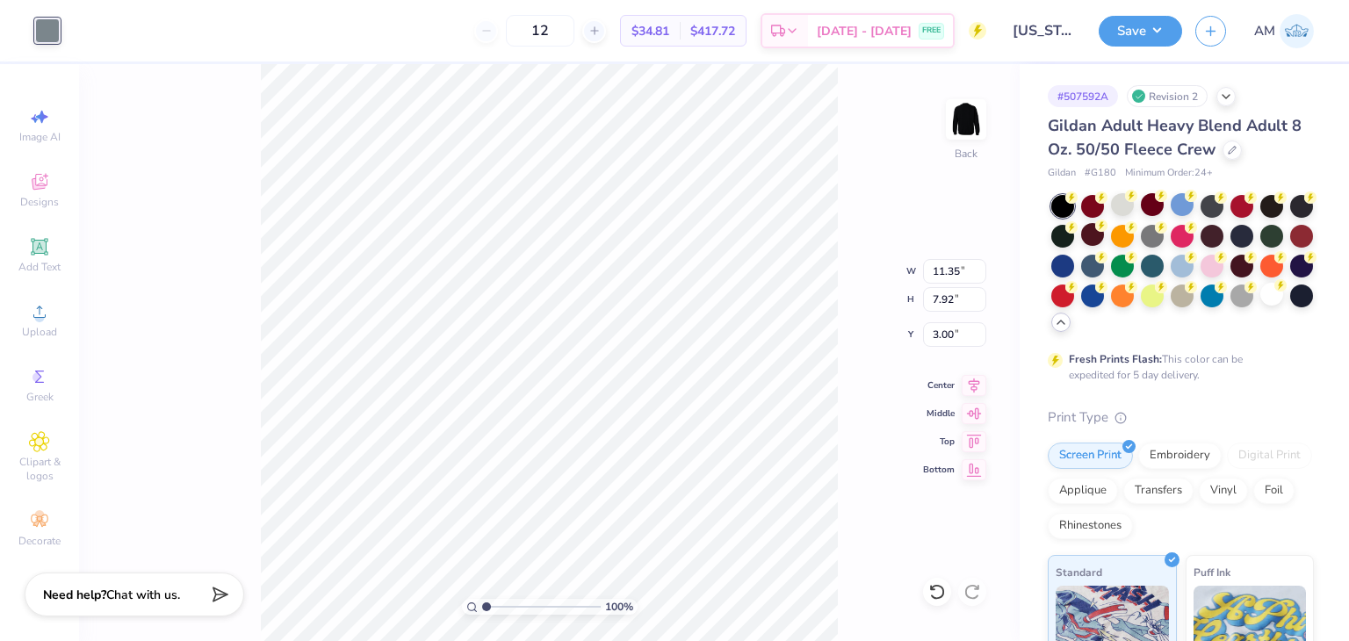
click at [258, 94] on div "100 % Back W 11.35 11.35 " H 7.92 7.92 " Y 3.00 3.00 " Center Middle Top Bottom" at bounding box center [549, 352] width 941 height 577
click at [1159, 15] on button "Save" at bounding box center [1140, 28] width 83 height 31
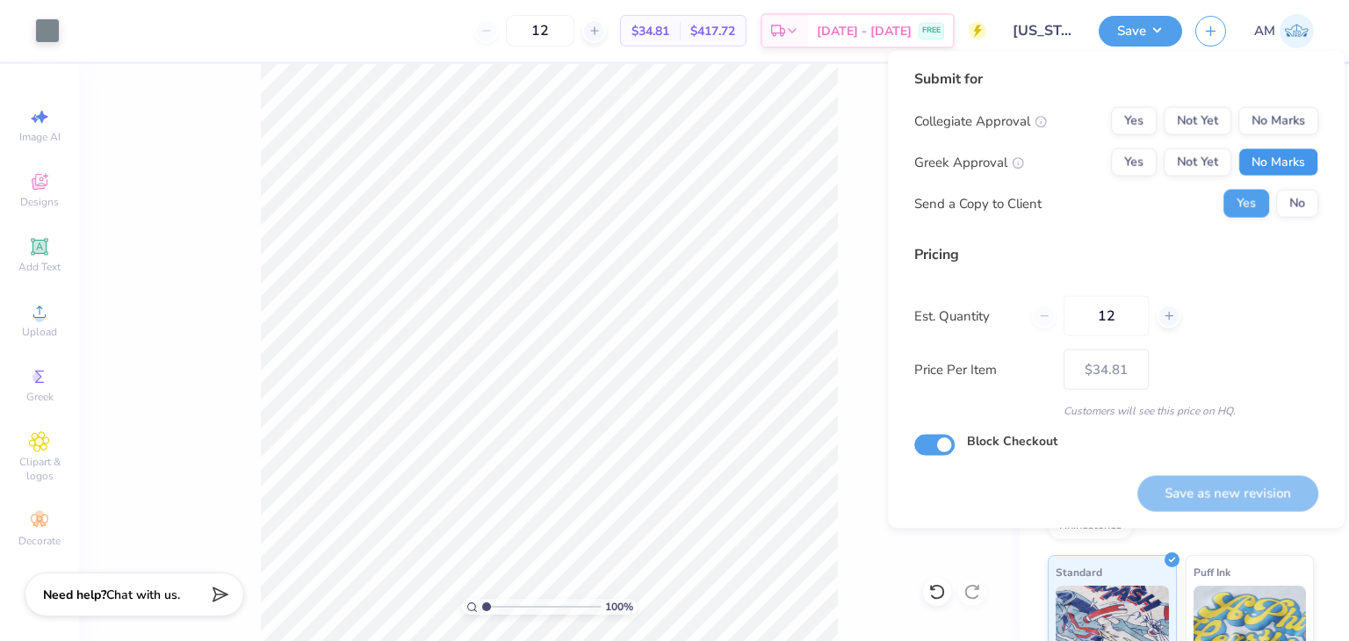
click at [1278, 172] on button "No Marks" at bounding box center [1278, 162] width 80 height 28
click at [1289, 120] on button "No Marks" at bounding box center [1278, 121] width 80 height 28
drag, startPoint x: 1124, startPoint y: 307, endPoint x: 1077, endPoint y: 310, distance: 47.6
click at [1077, 310] on input "12" at bounding box center [1106, 316] width 85 height 40
type input "16"
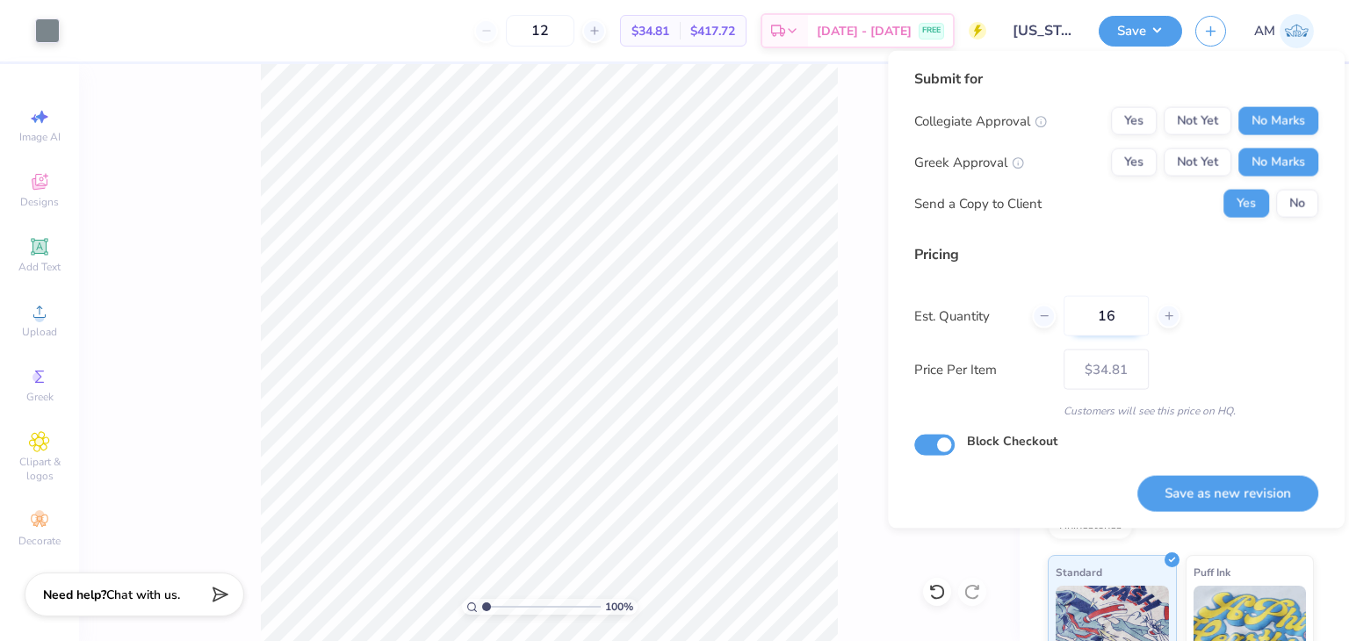
type input "16"
type input "$31.52"
type input "16"
click at [1254, 494] on button "Save as new revision" at bounding box center [1227, 493] width 181 height 36
type input "$31.52"
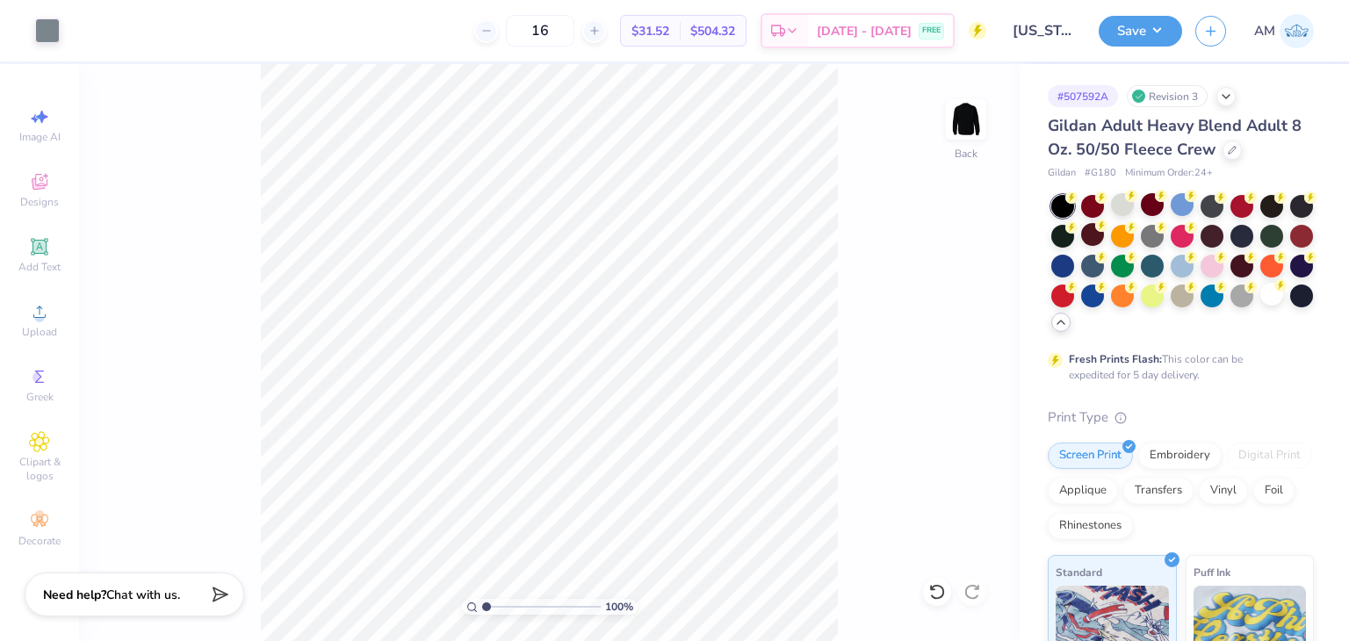
click at [1311, 53] on div "Design Saved" at bounding box center [1179, 54] width 312 height 80
